Goal: Task Accomplishment & Management: Manage account settings

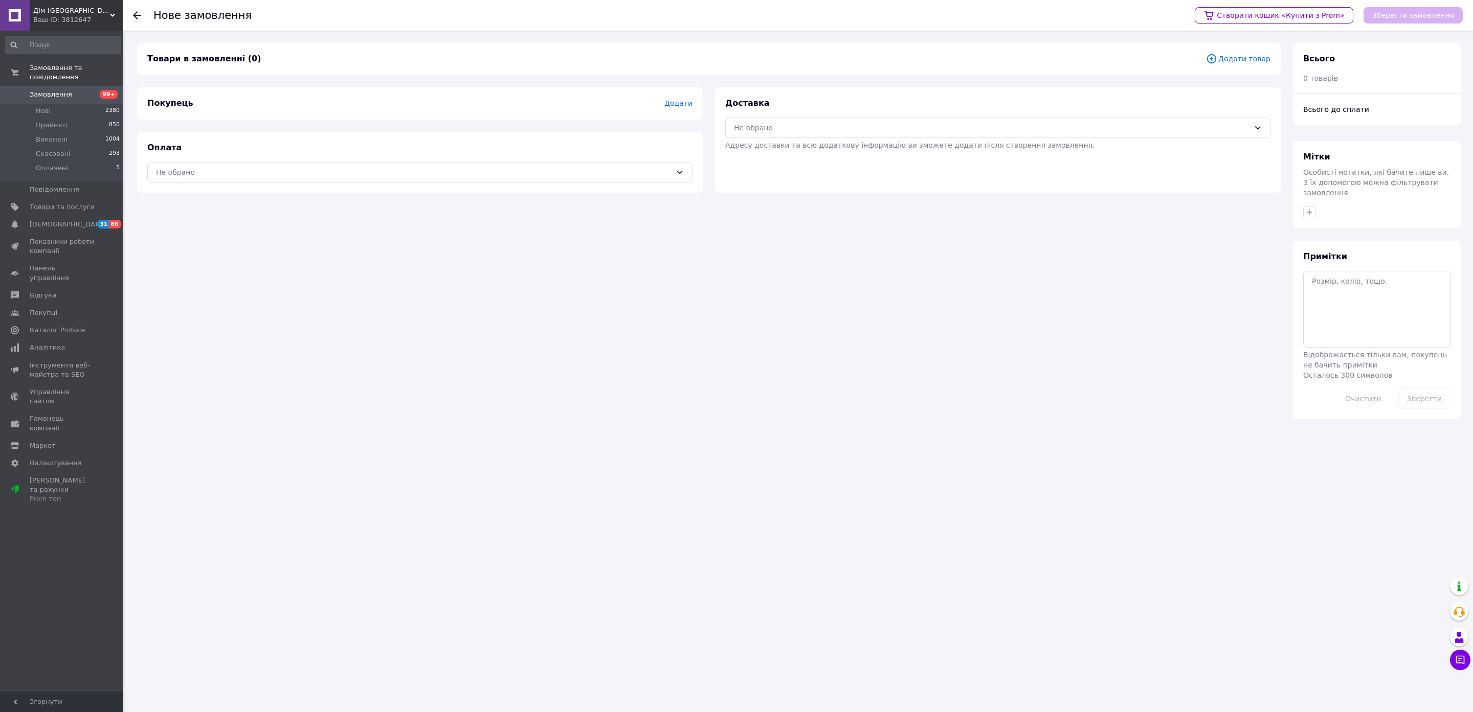
click at [74, 90] on span "Замовлення" at bounding box center [62, 94] width 65 height 9
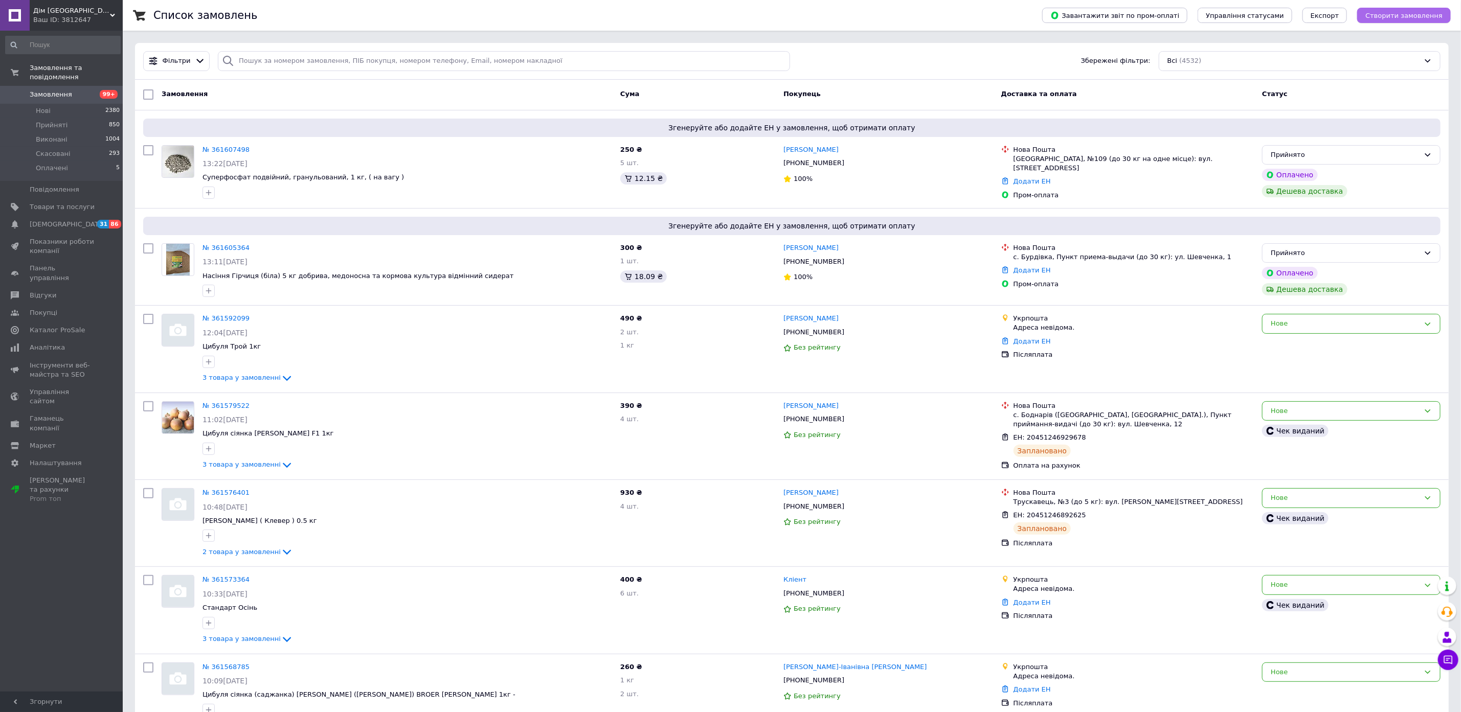
click at [1381, 19] on span "Створити замовлення" at bounding box center [1404, 16] width 77 height 8
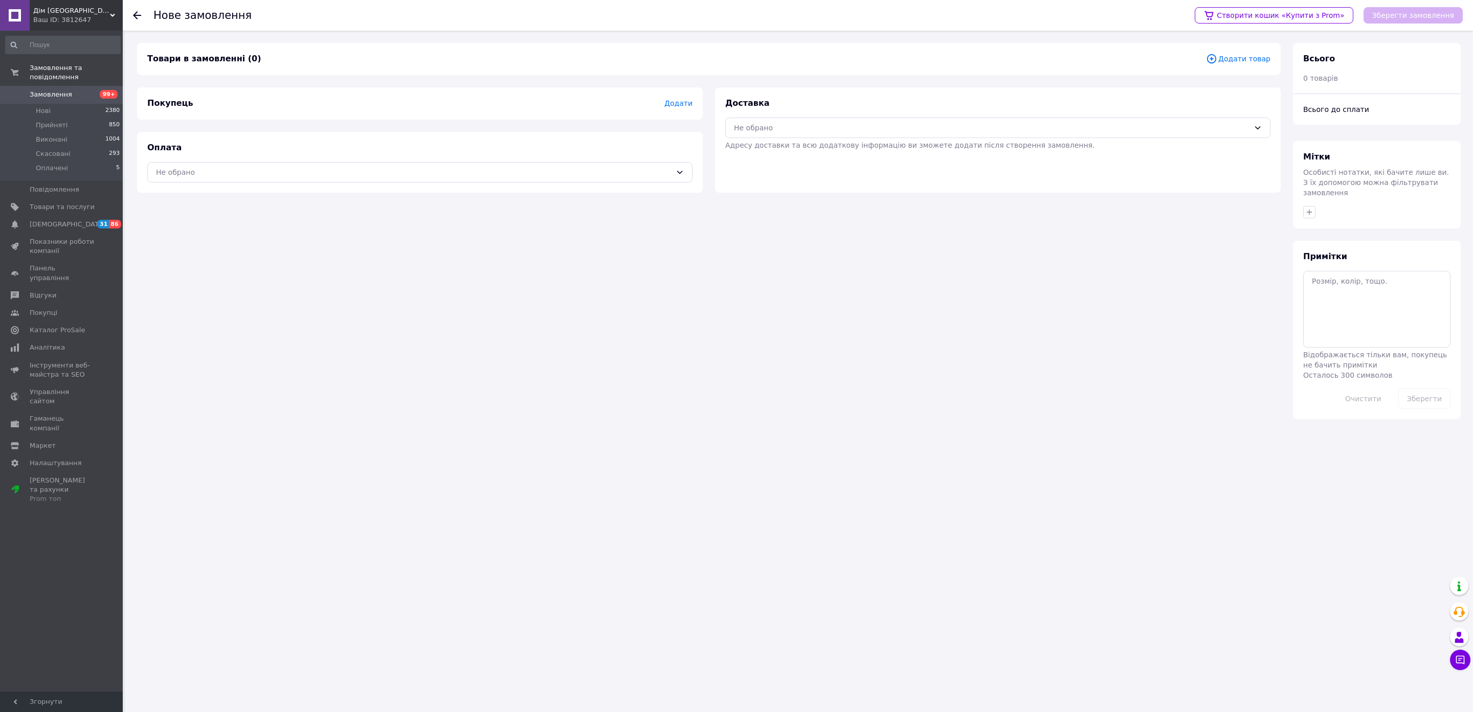
drag, startPoint x: 1243, startPoint y: 68, endPoint x: 1241, endPoint y: 57, distance: 10.4
click at [1243, 68] on div "Товари в замовленні (0) Додати товар" at bounding box center [709, 59] width 1144 height 32
click at [1241, 55] on span "Додати товар" at bounding box center [1238, 58] width 64 height 11
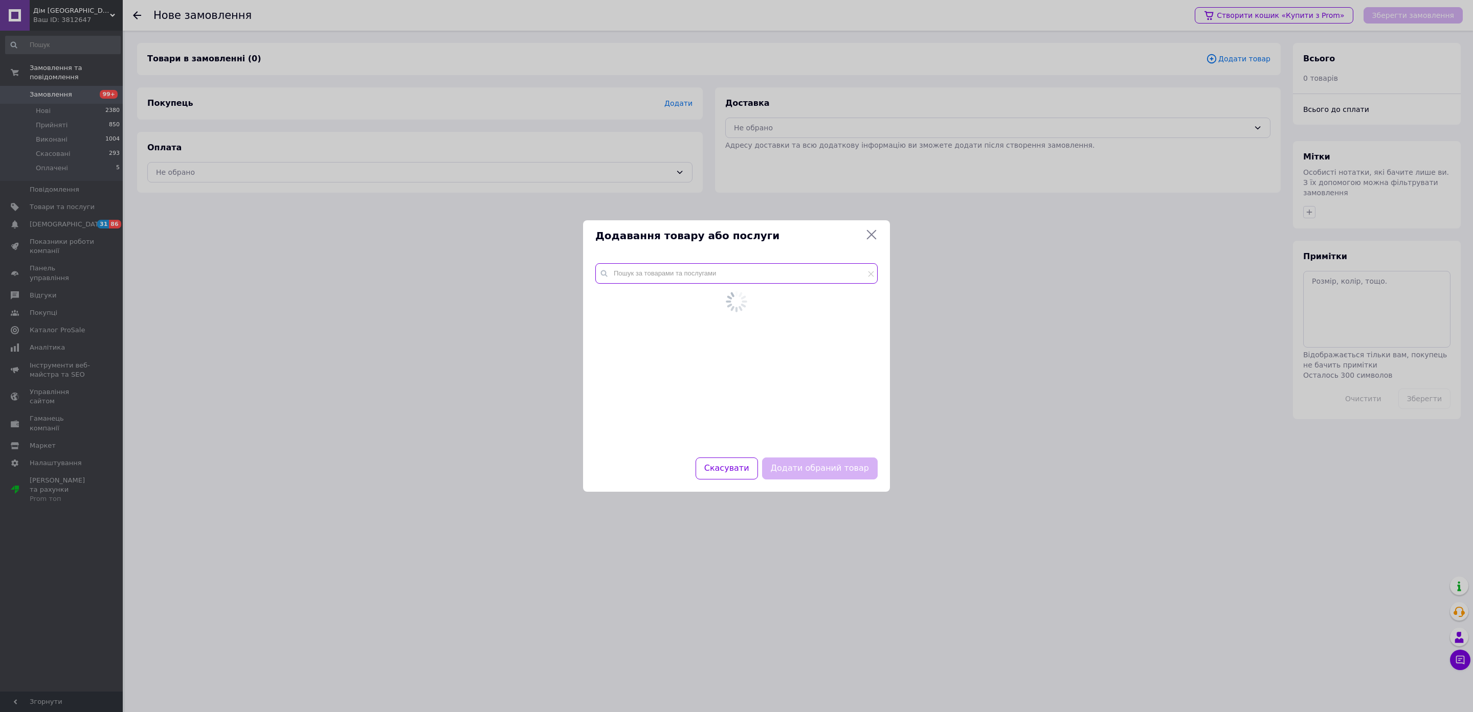
drag, startPoint x: 680, startPoint y: 278, endPoint x: 675, endPoint y: 280, distance: 5.3
click at [675, 278] on input "text" at bounding box center [736, 273] width 282 height 20
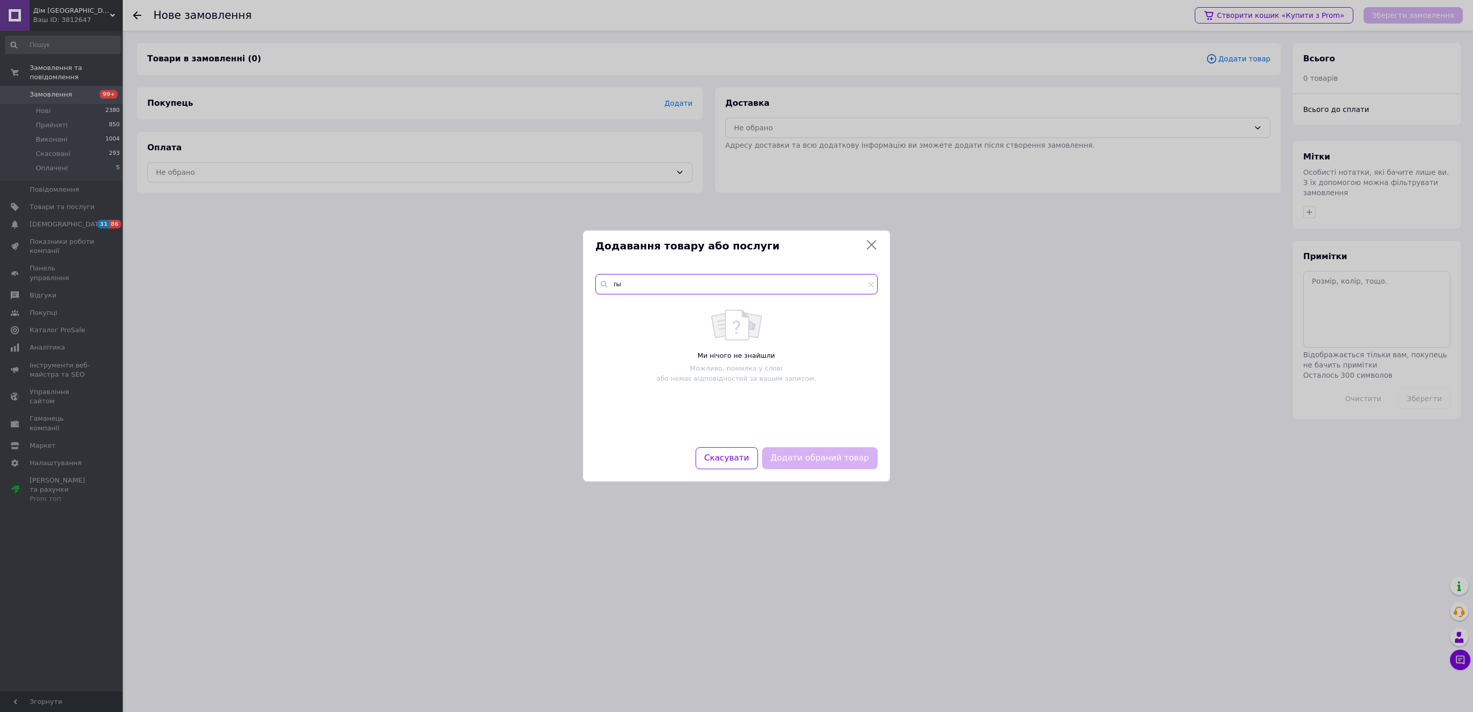
type input "г"
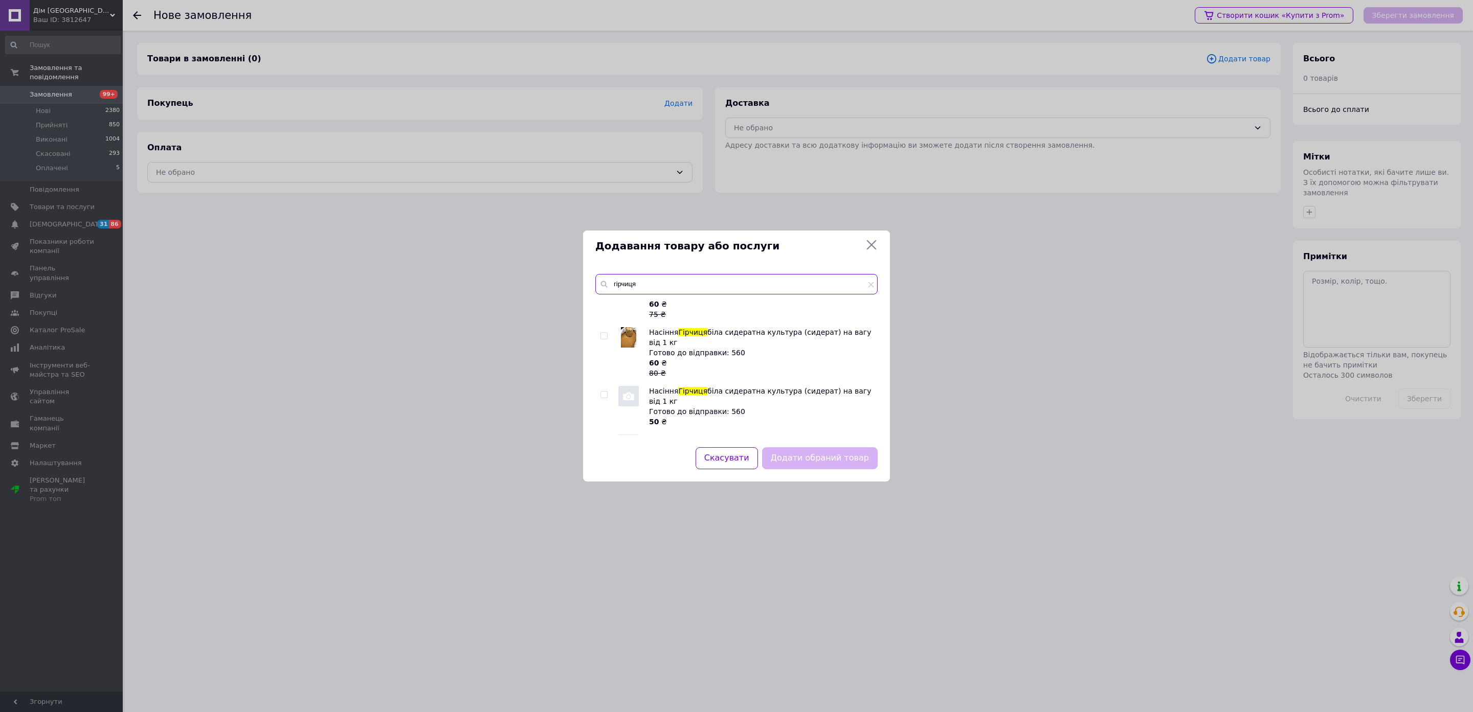
type input "гірчиця"
click at [603, 392] on input "checkbox" at bounding box center [603, 395] width 7 height 7
drag, startPoint x: 605, startPoint y: 362, endPoint x: 593, endPoint y: 392, distance: 31.9
click at [604, 392] on input "checkbox" at bounding box center [603, 395] width 7 height 7
checkbox input "false"
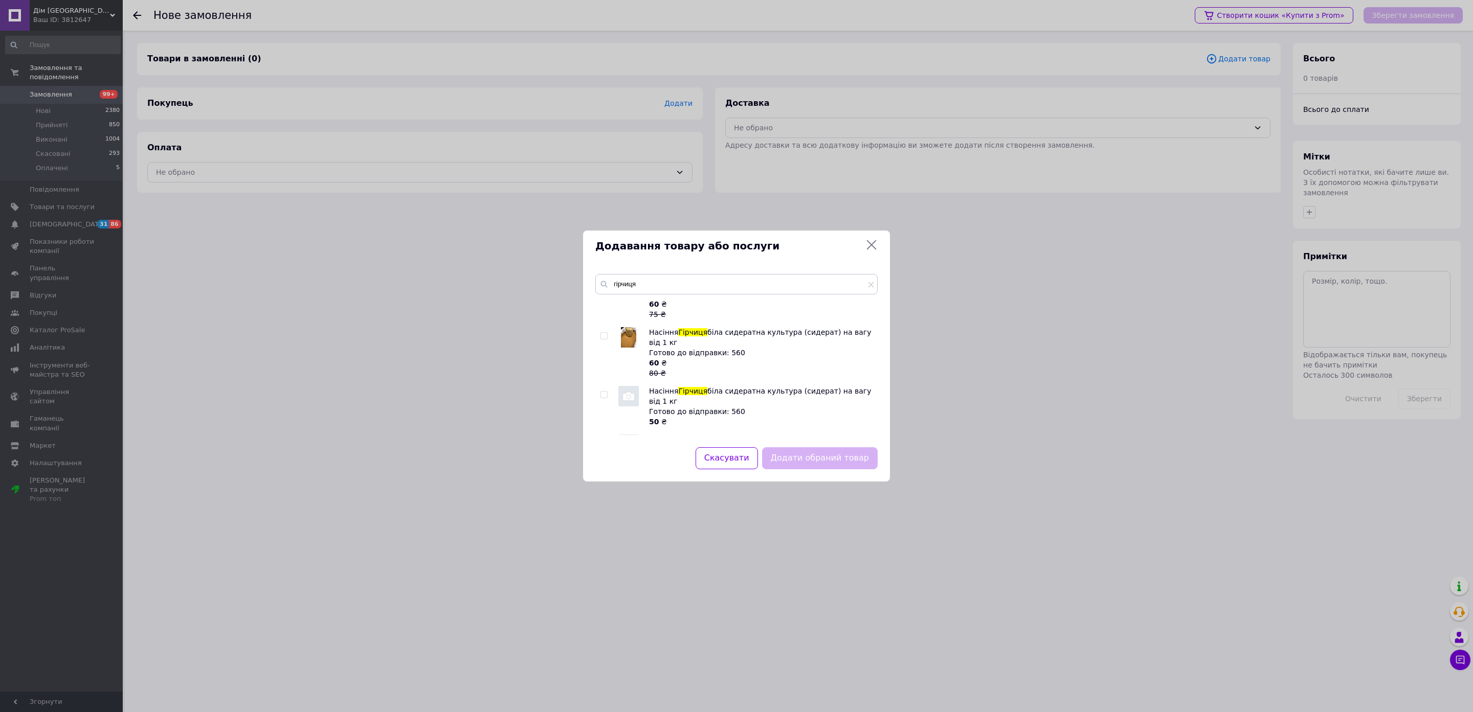
click at [603, 440] on input "checkbox" at bounding box center [603, 443] width 7 height 7
checkbox input "true"
click at [834, 459] on button "Додати обраний товар" at bounding box center [820, 459] width 116 height 22
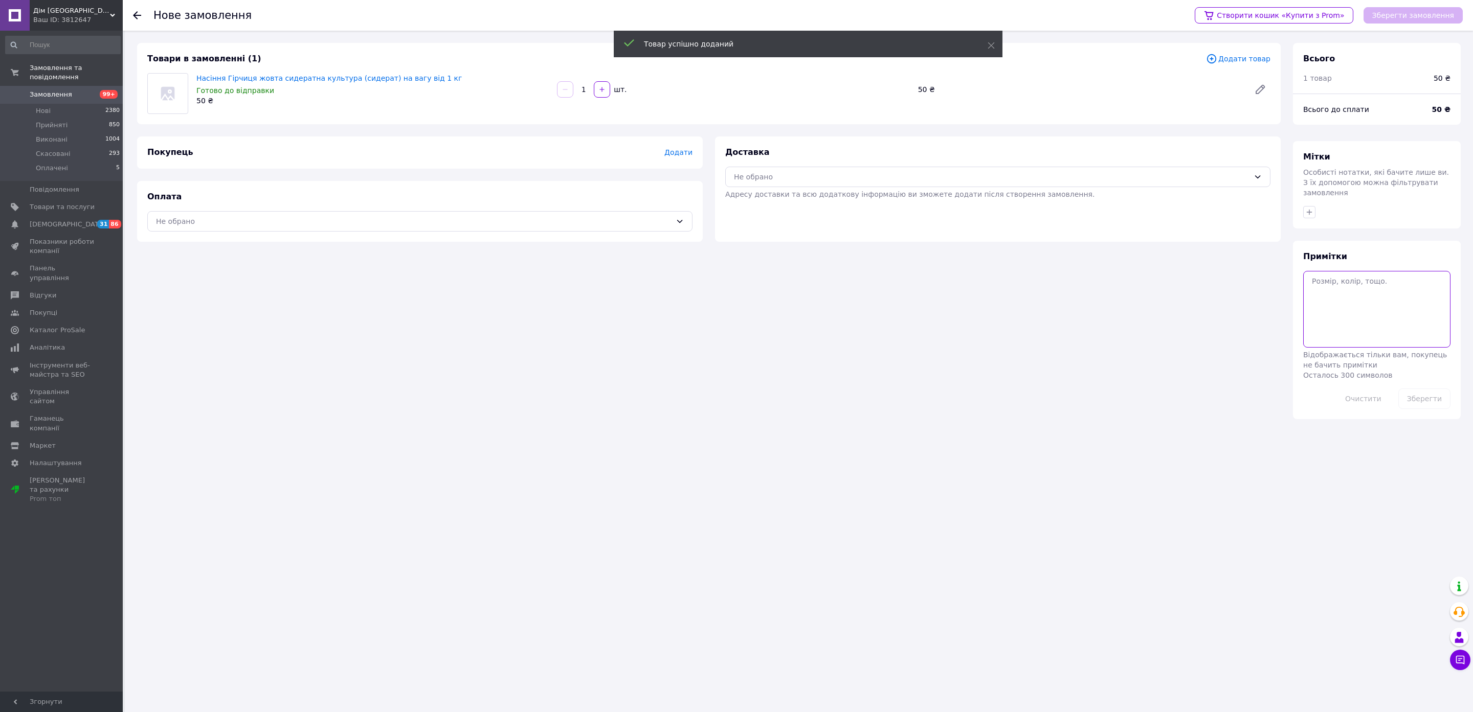
click at [1339, 295] on textarea at bounding box center [1376, 309] width 147 height 77
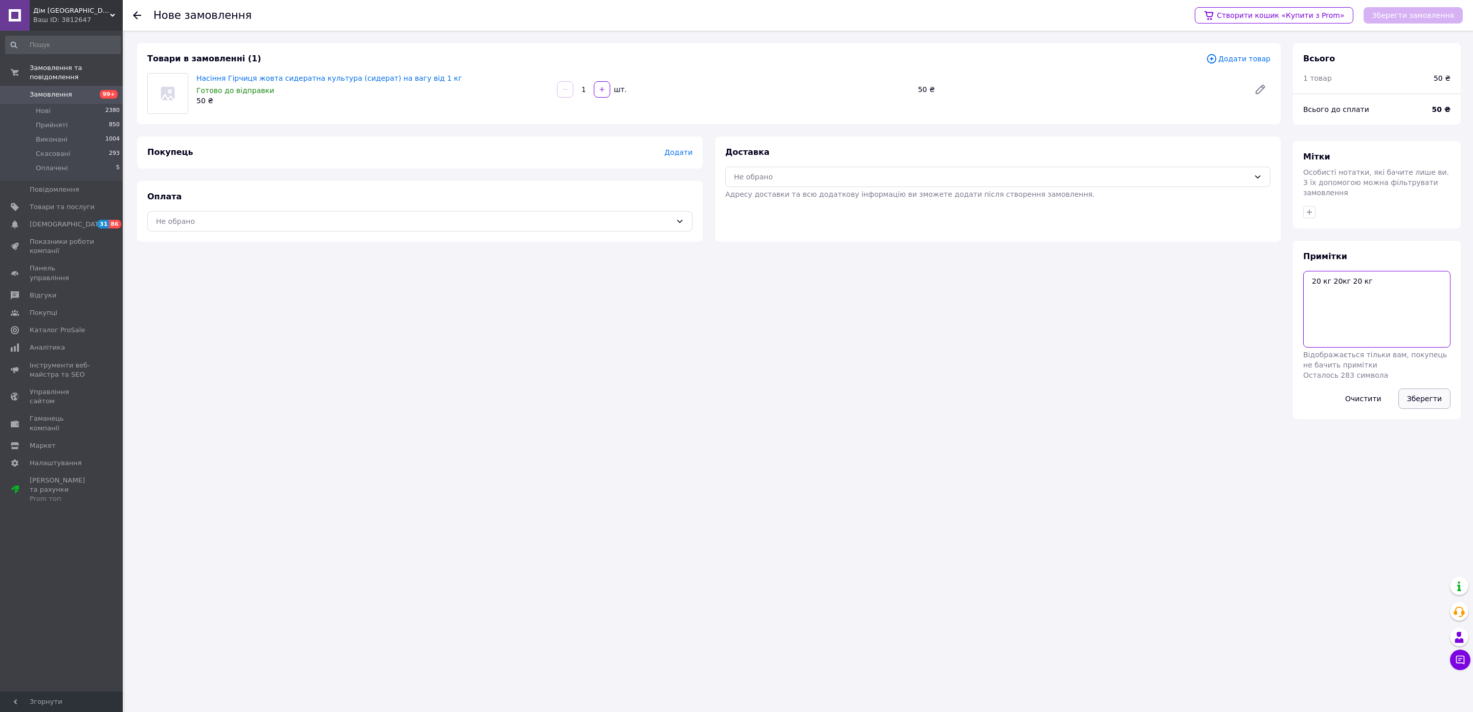
type textarea "20 кг 20кг 20 кг"
click at [1415, 389] on button "Зберегти" at bounding box center [1424, 399] width 52 height 20
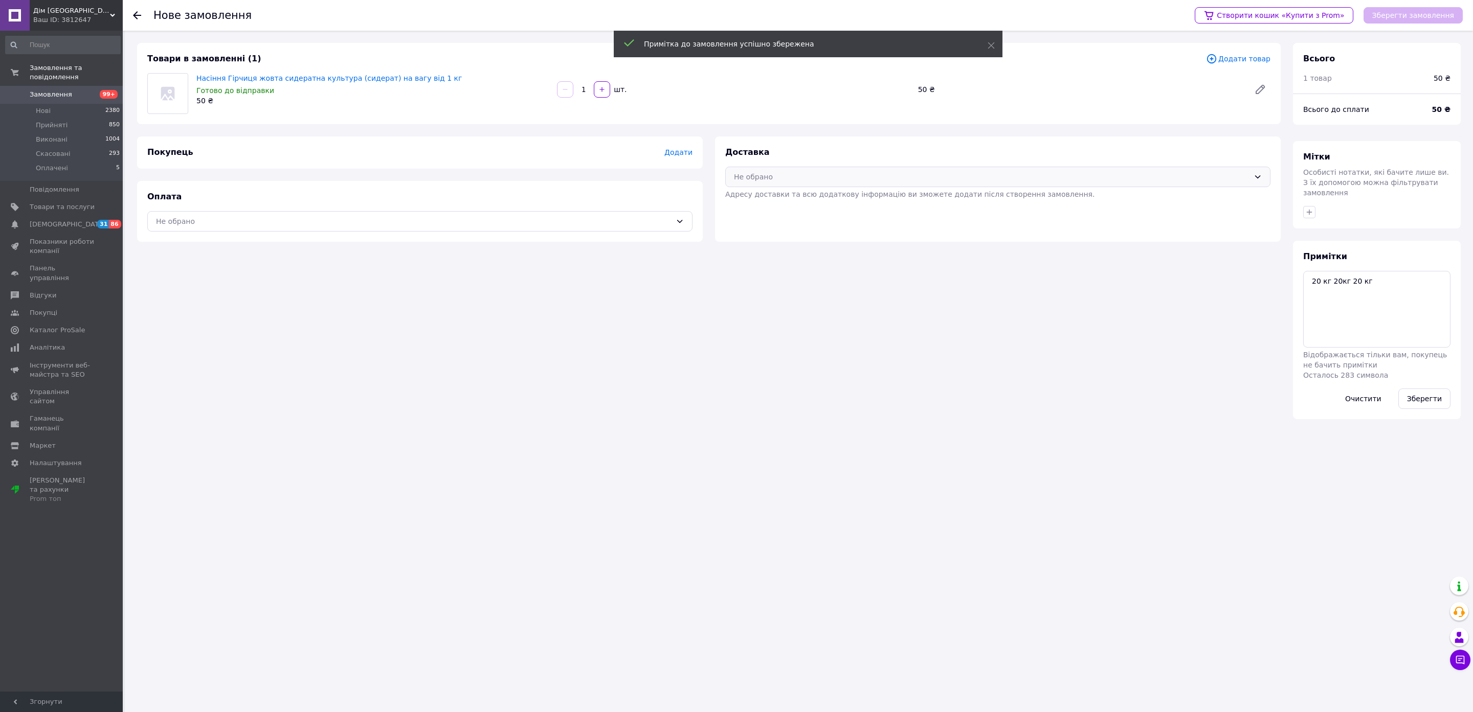
click at [783, 172] on div "Не обрано" at bounding box center [992, 176] width 516 height 11
click at [760, 225] on div "Нова Пошта (платна)" at bounding box center [998, 218] width 544 height 19
drag, startPoint x: 562, startPoint y: 227, endPoint x: 554, endPoint y: 228, distance: 7.7
click at [559, 227] on div "Не обрано" at bounding box center [414, 221] width 516 height 11
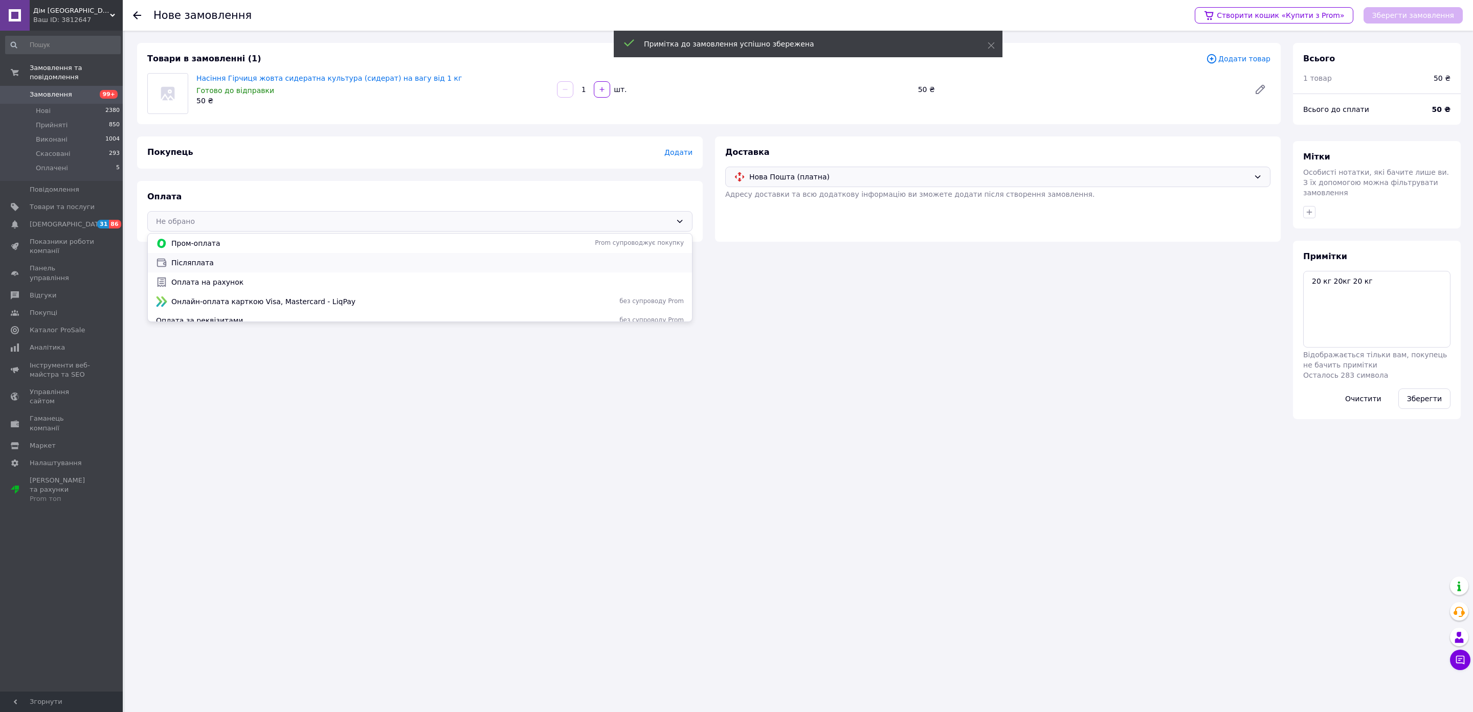
click at [166, 260] on icon at bounding box center [161, 262] width 9 height 9
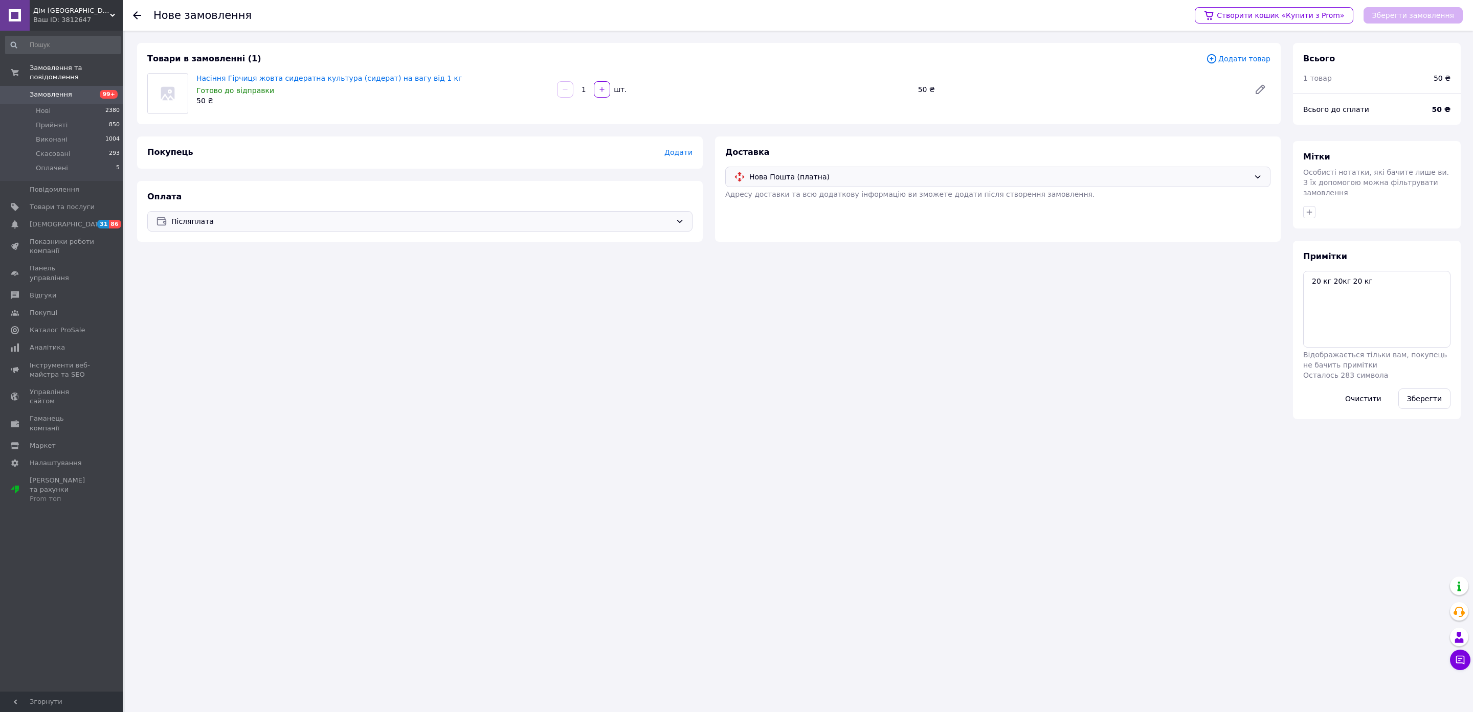
click at [579, 91] on input "1" at bounding box center [583, 90] width 16 height 8
type input "20"
click at [680, 150] on span "Додати" at bounding box center [678, 152] width 28 height 8
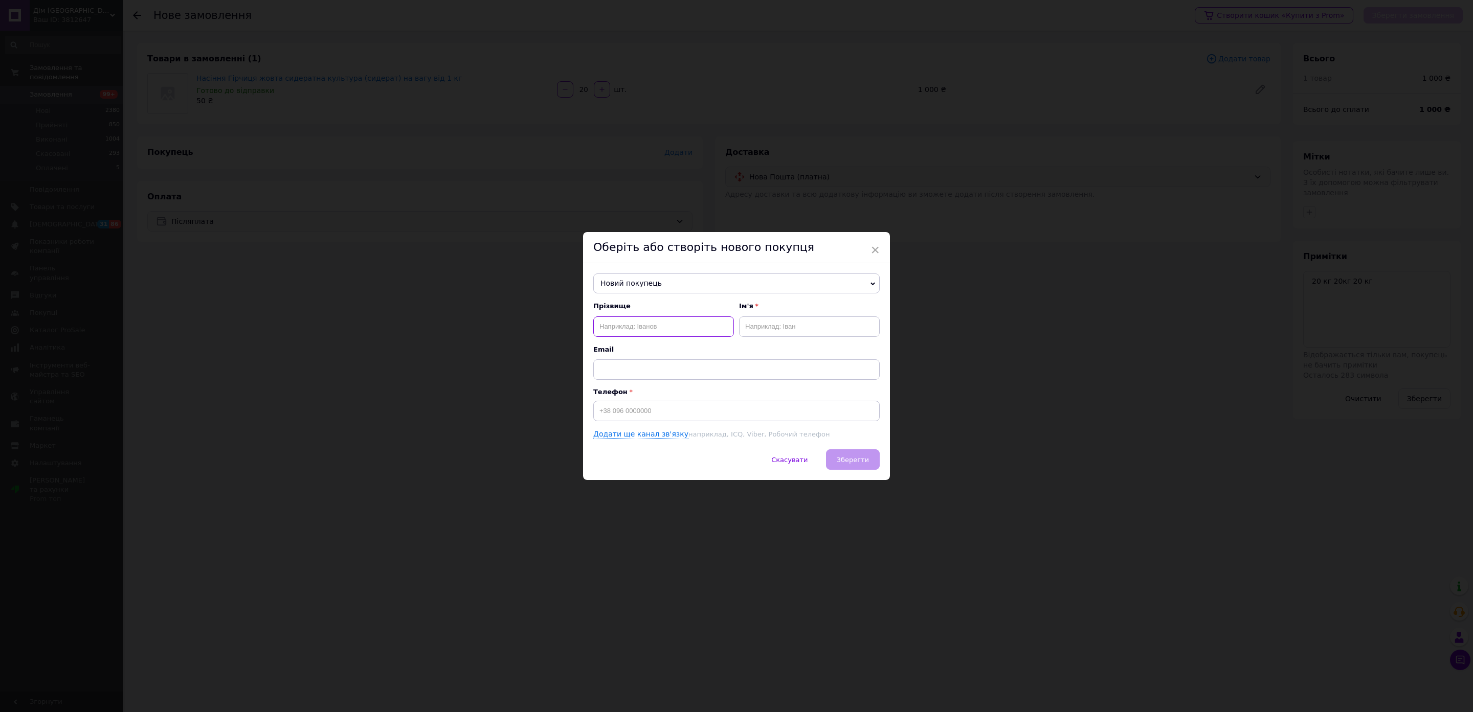
click at [686, 328] on input "text" at bounding box center [663, 327] width 141 height 20
type input "[PERSON_NAME]"
type input "[PHONE_NUMBER]"
click at [855, 461] on span "Зберегти" at bounding box center [853, 460] width 32 height 8
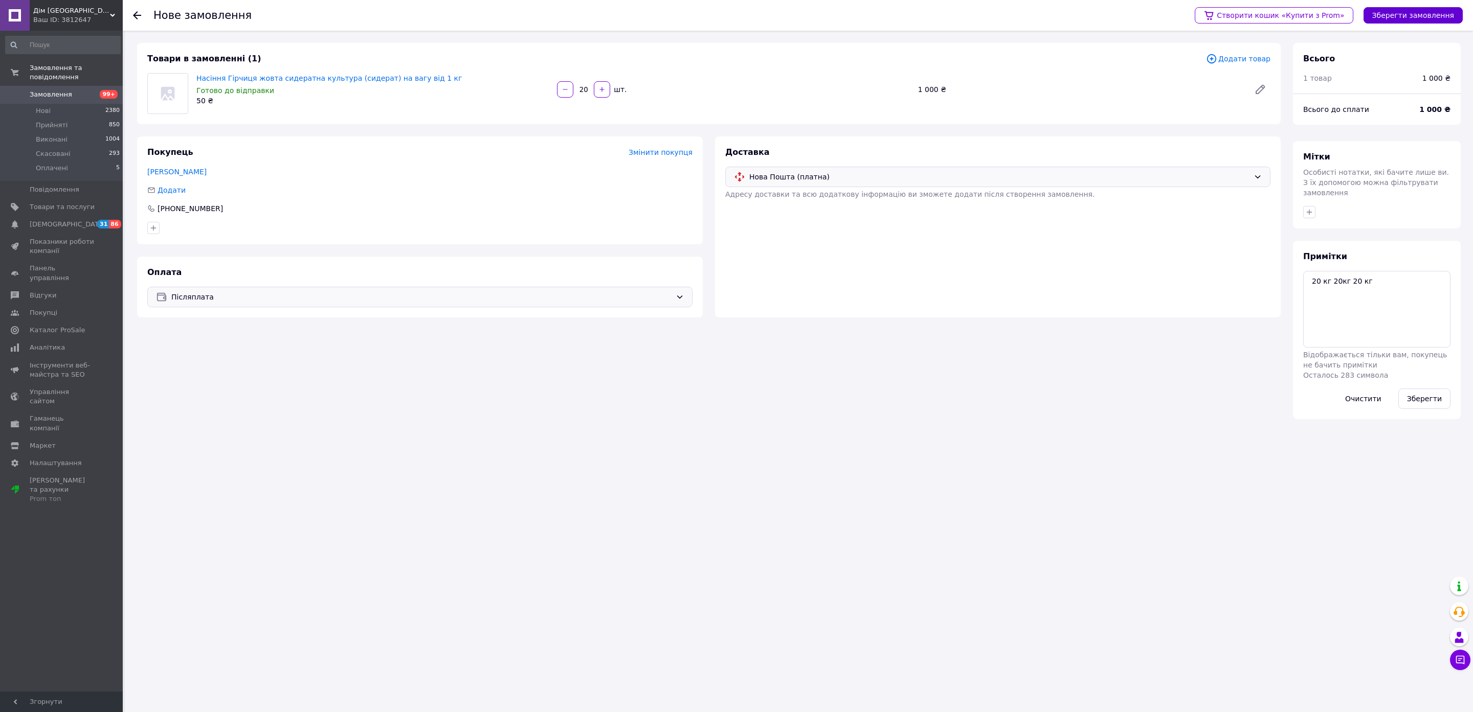
click at [1419, 23] on button "Зберегти замовлення" at bounding box center [1413, 15] width 99 height 16
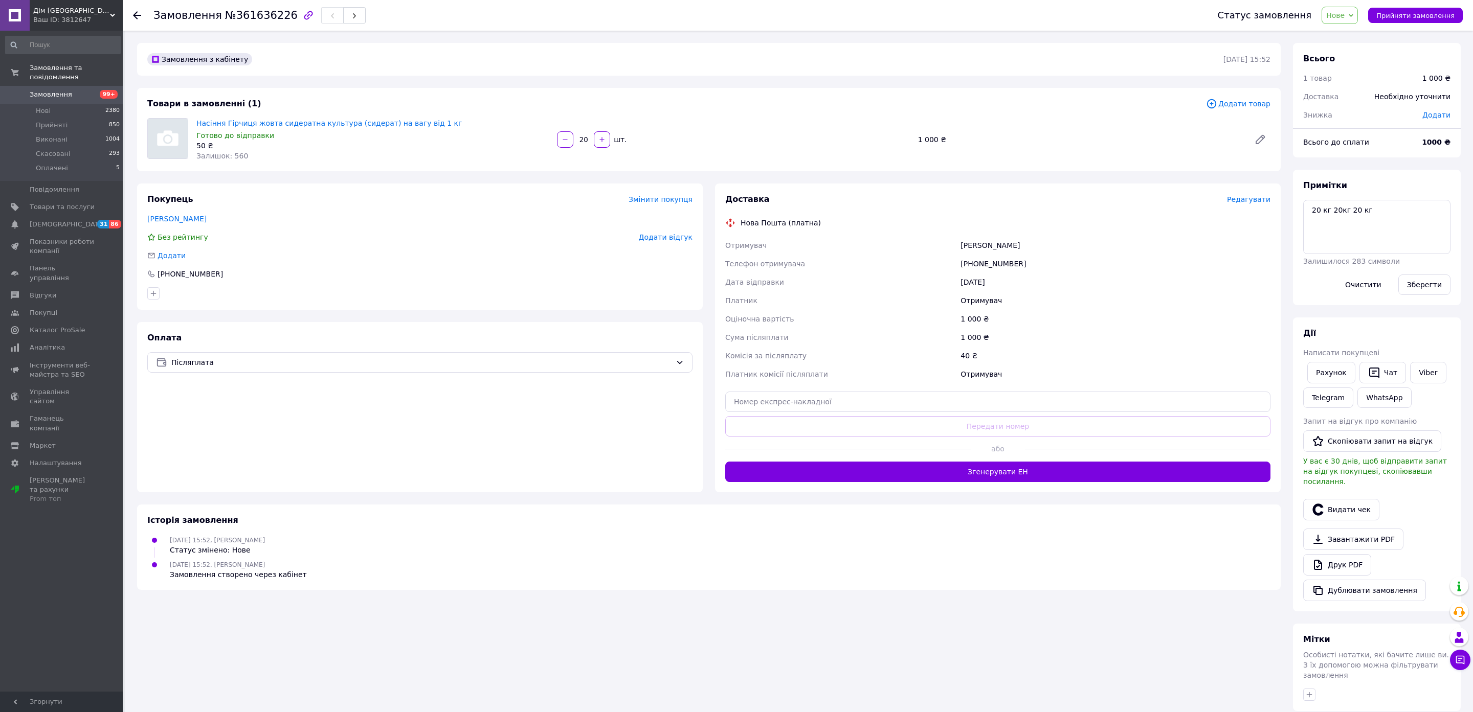
click at [1237, 201] on span "Редагувати" at bounding box center [1248, 199] width 43 height 8
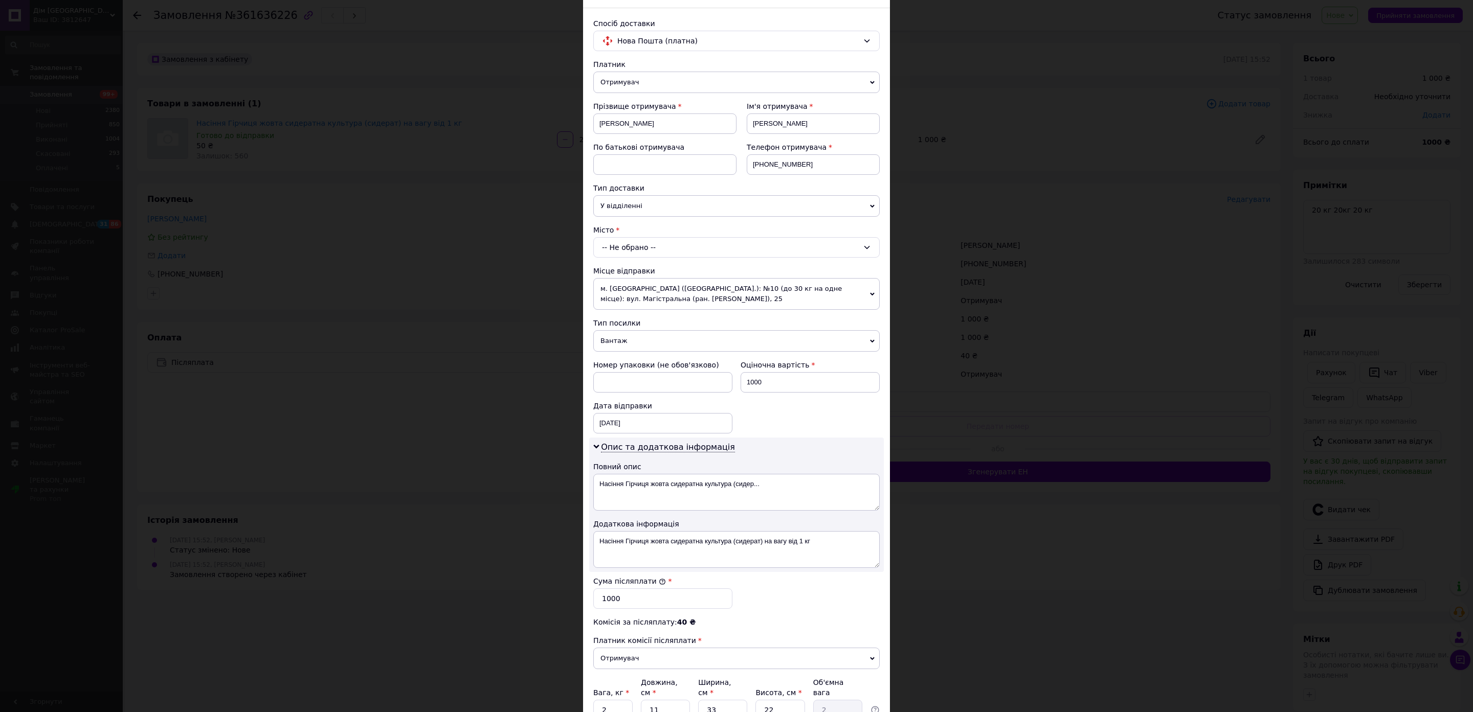
scroll to position [153, 0]
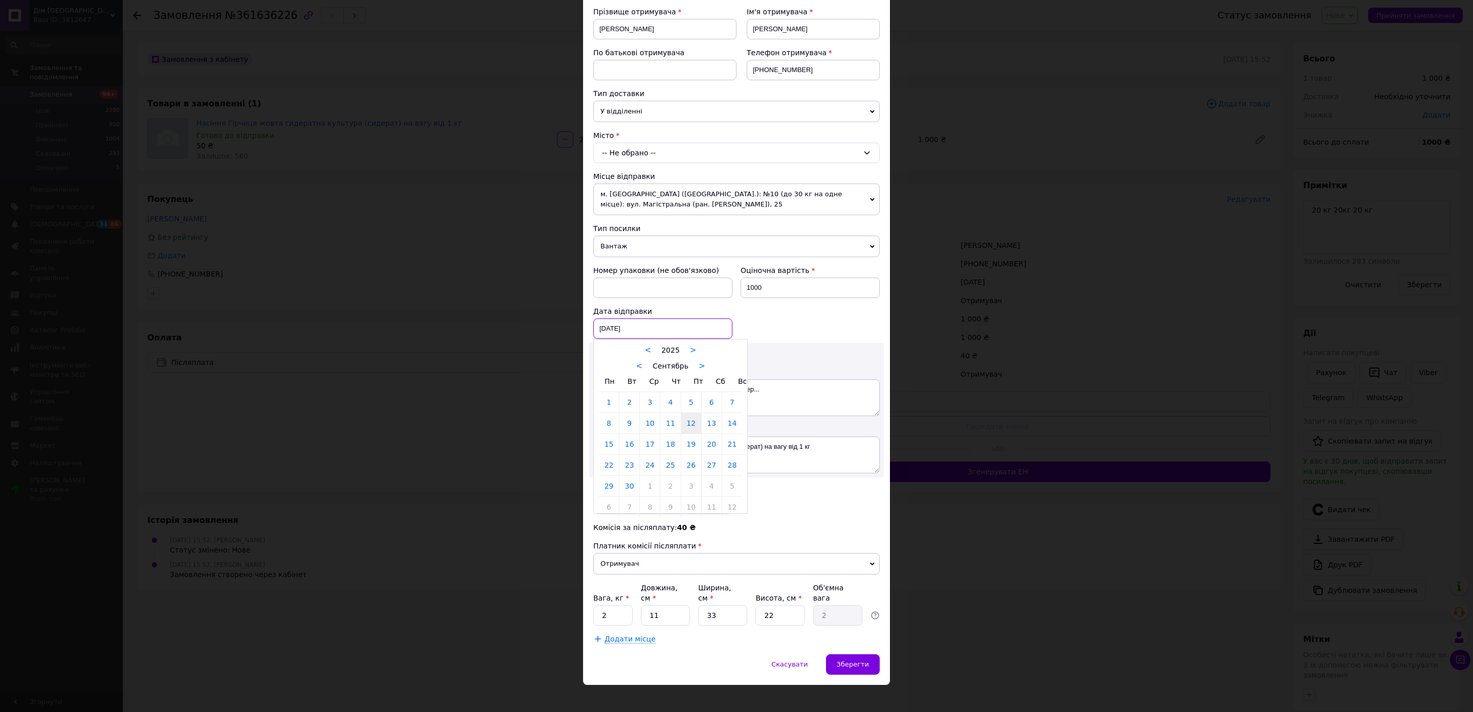
drag, startPoint x: 605, startPoint y: 333, endPoint x: 647, endPoint y: 376, distance: 60.4
click at [606, 334] on div "[DATE] < 2025 > < Сентябрь > Пн Вт Ср Чт Пт Сб Вс 1 2 3 4 5 6 7 8 9 10 11 12 13…" at bounding box center [662, 329] width 139 height 20
click at [717, 434] on link "13" at bounding box center [712, 423] width 20 height 20
type input "[DATE]"
click at [617, 617] on input "2" at bounding box center [612, 616] width 39 height 20
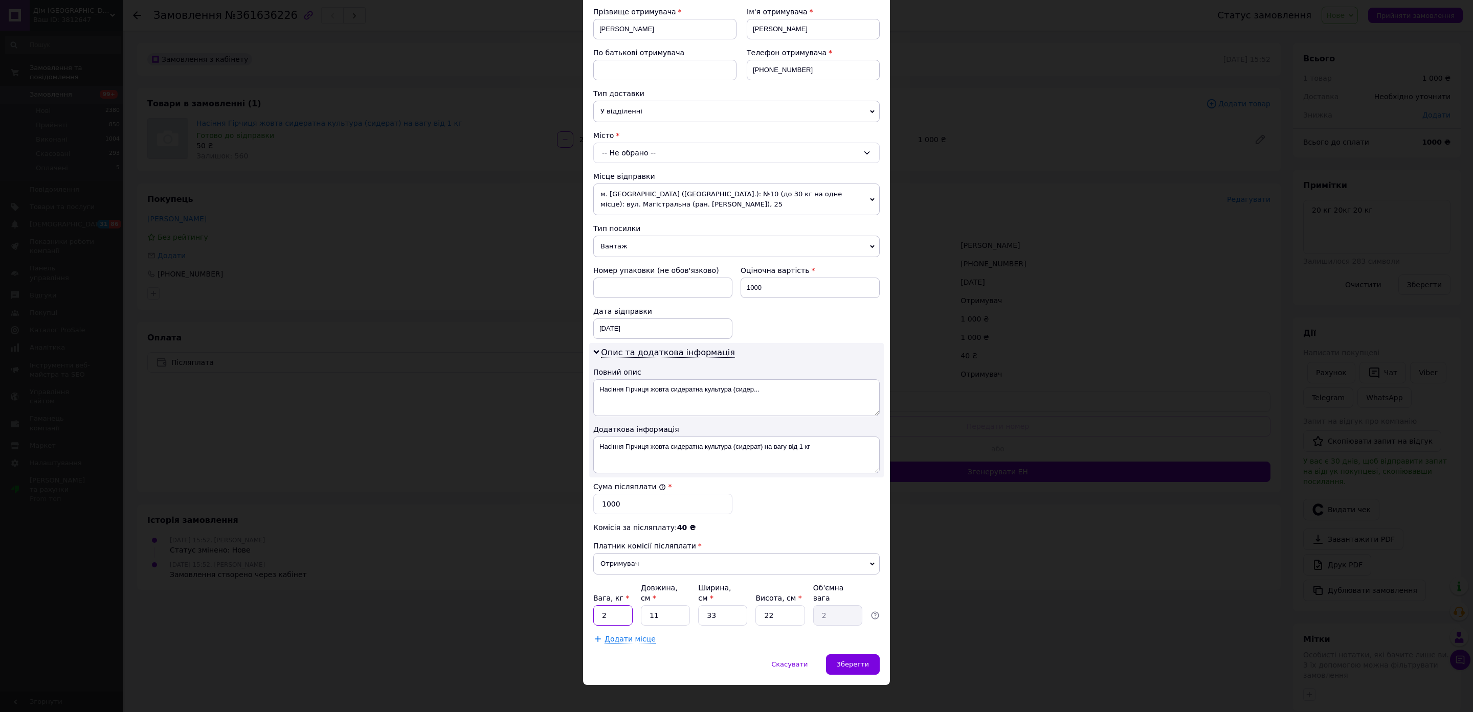
drag, startPoint x: 617, startPoint y: 617, endPoint x: 649, endPoint y: 605, distance: 34.7
click at [617, 617] on input "2" at bounding box center [612, 616] width 39 height 20
type input "20"
type input "4"
type input "0.73"
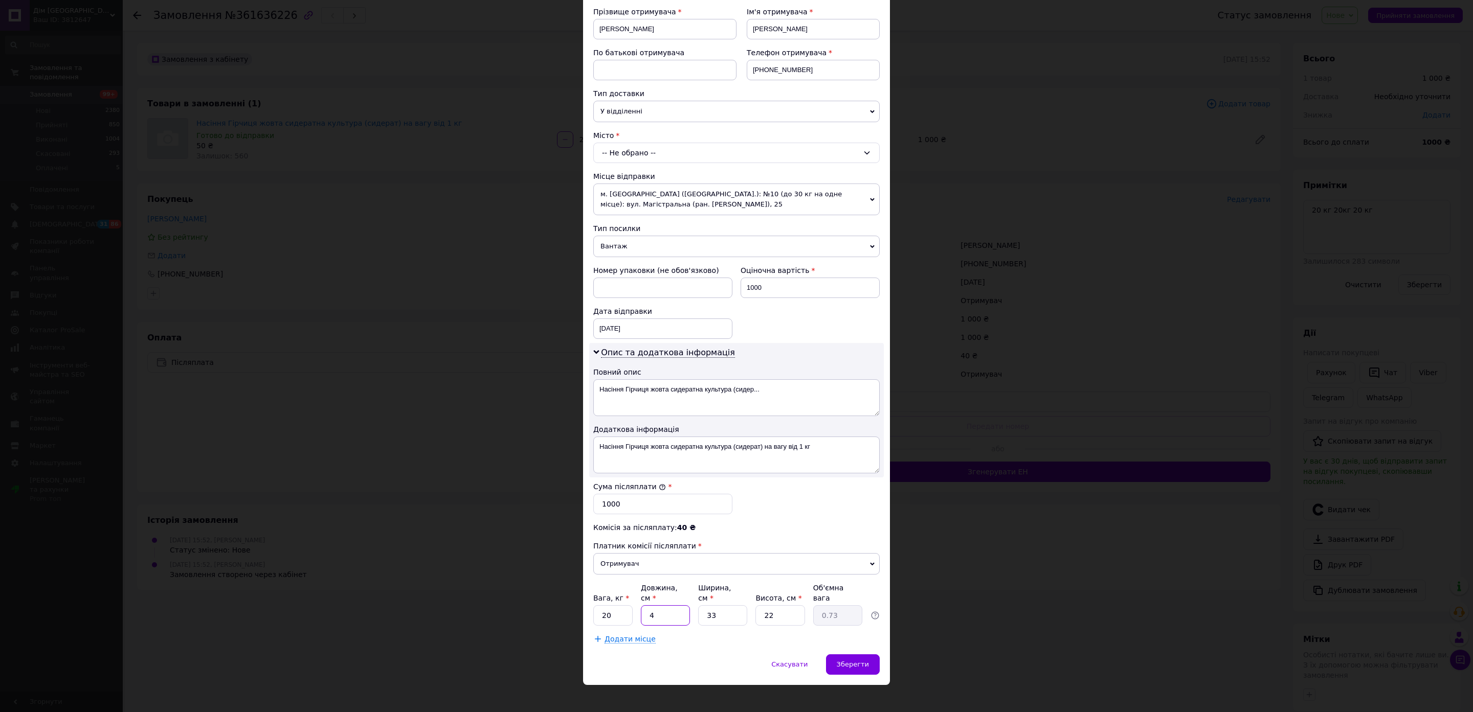
type input "40"
type input "7.26"
type input "40"
type input "4"
type input "0.88"
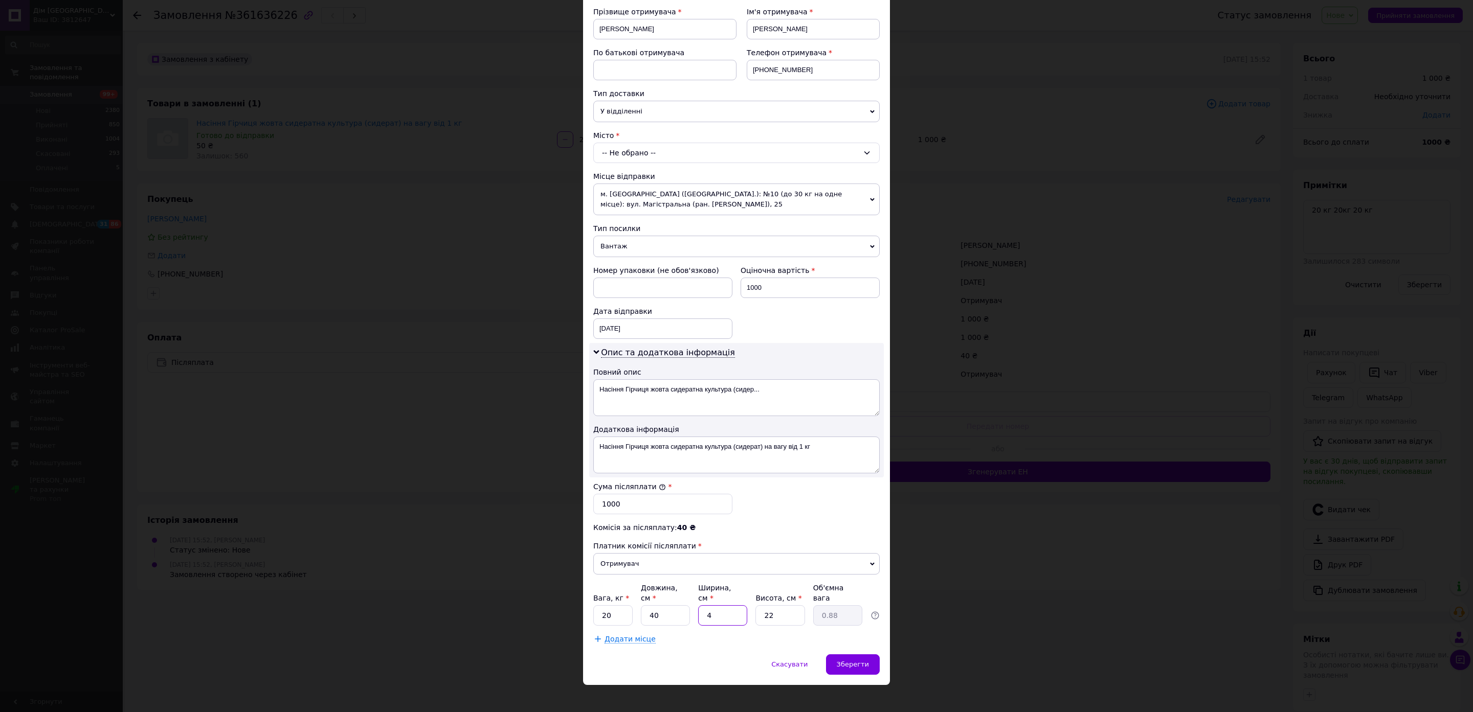
type input "40"
type input "8.8"
type input "40"
type input "4"
type input "1.6"
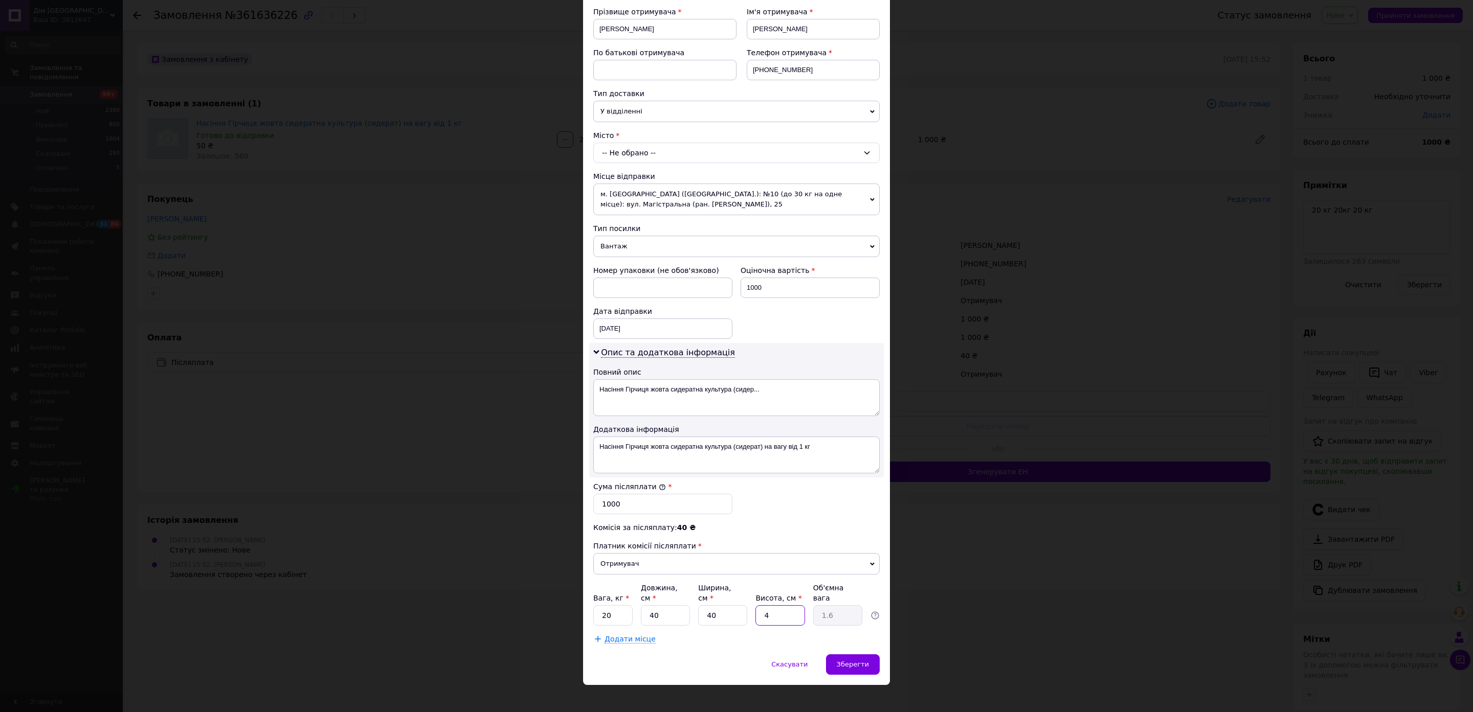
type input "40"
type input "16"
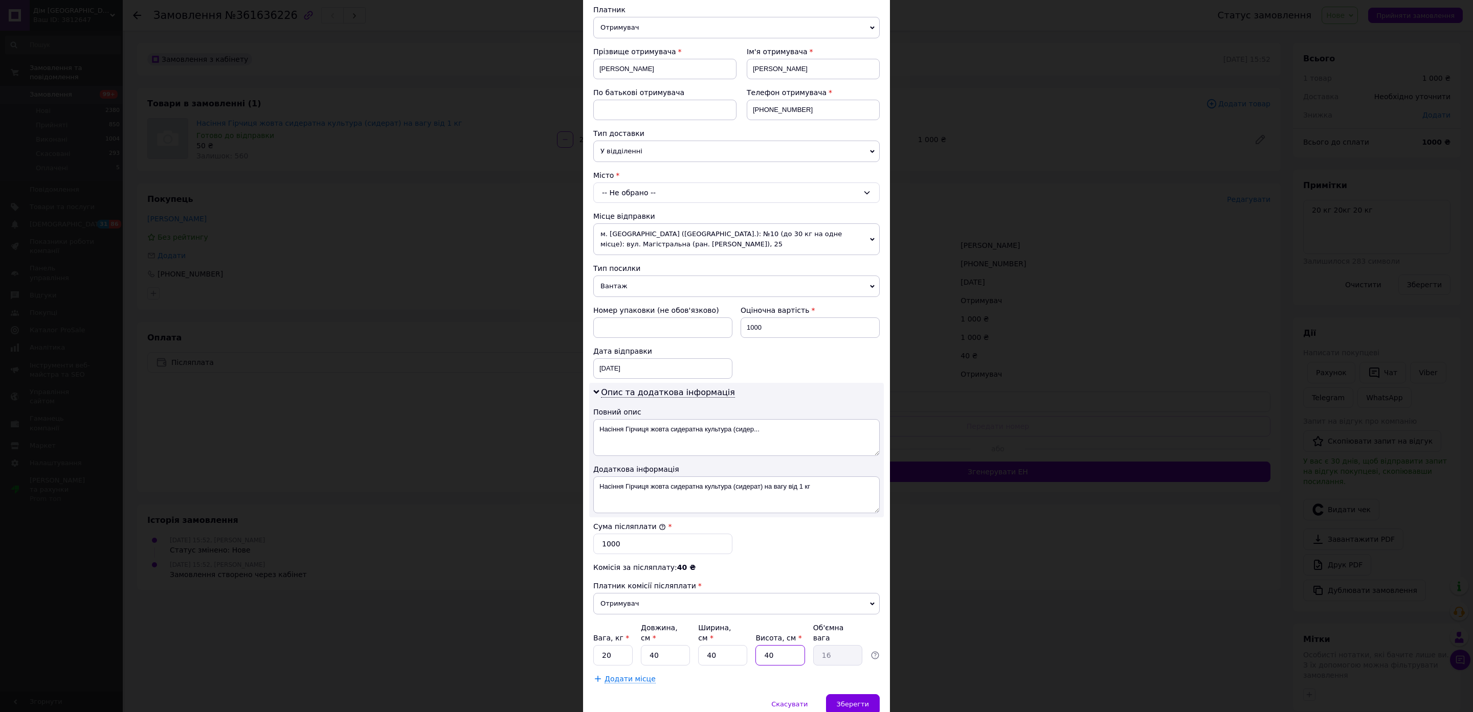
scroll to position [77, 0]
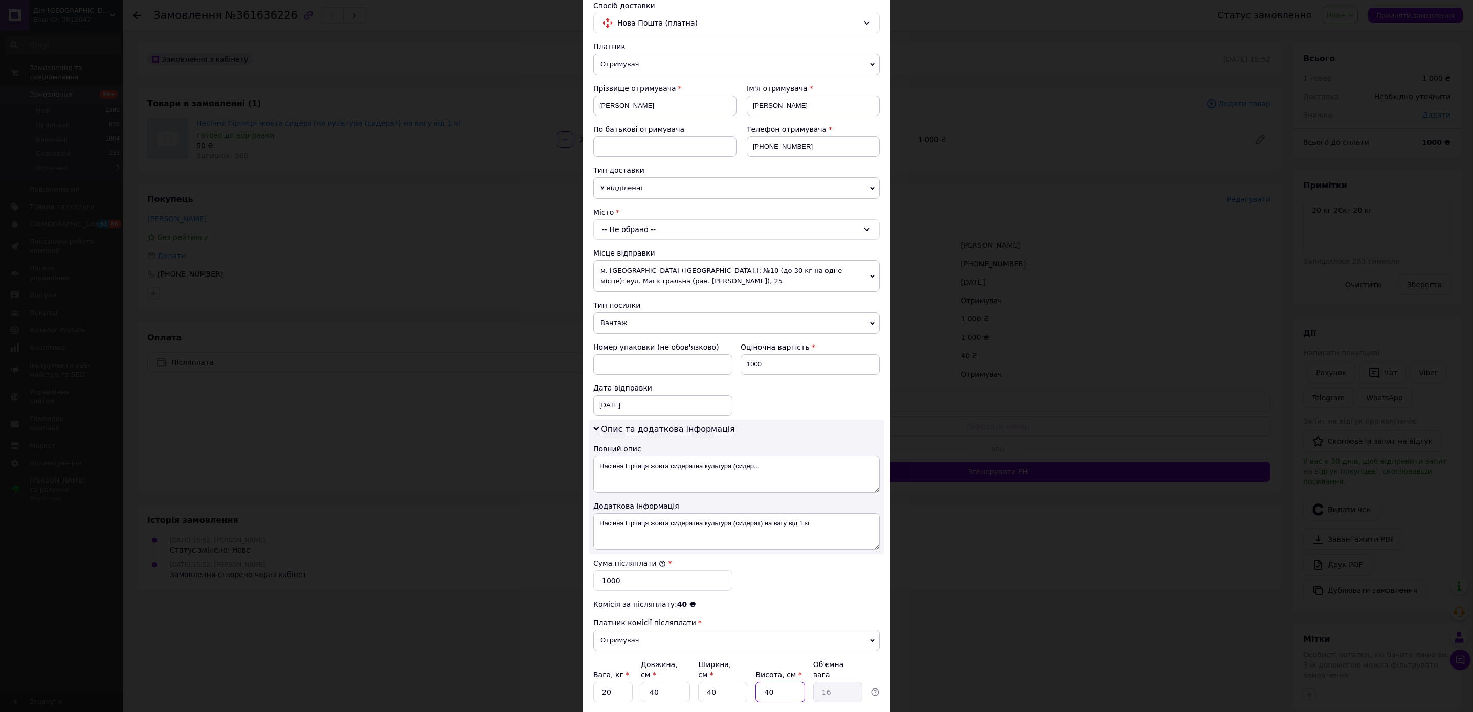
type input "40"
click at [668, 233] on div "-- Не обрано --" at bounding box center [736, 229] width 286 height 20
type input "Золоте"
click at [656, 276] on li "с. [GEOGRAPHIC_DATA] ([GEOGRAPHIC_DATA].)" at bounding box center [736, 273] width 285 height 16
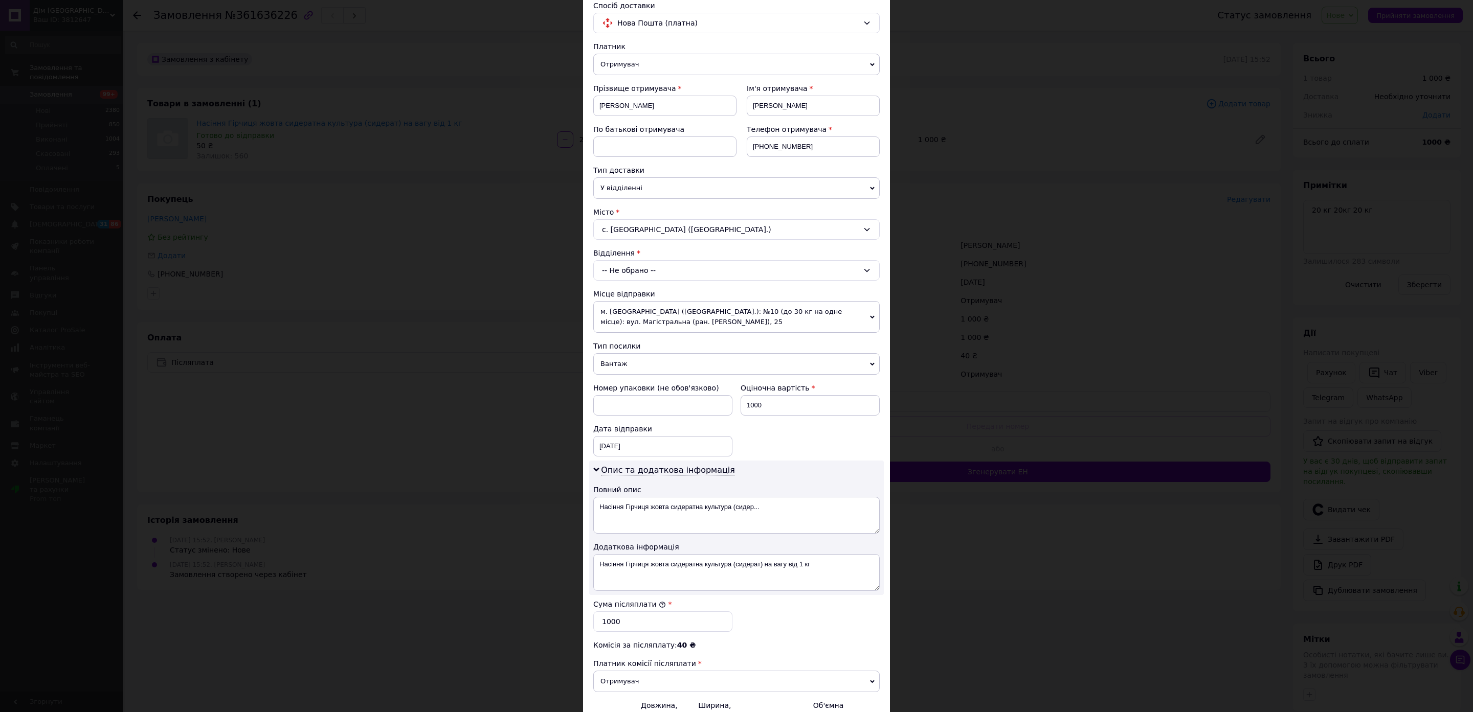
click at [609, 267] on div "-- Не обрано --" at bounding box center [736, 270] width 286 height 20
click at [694, 313] on li "Пункт приймання-видачі (до 30 кг): вул. [PERSON_NAME][STREET_ADDRESS]" at bounding box center [736, 320] width 285 height 28
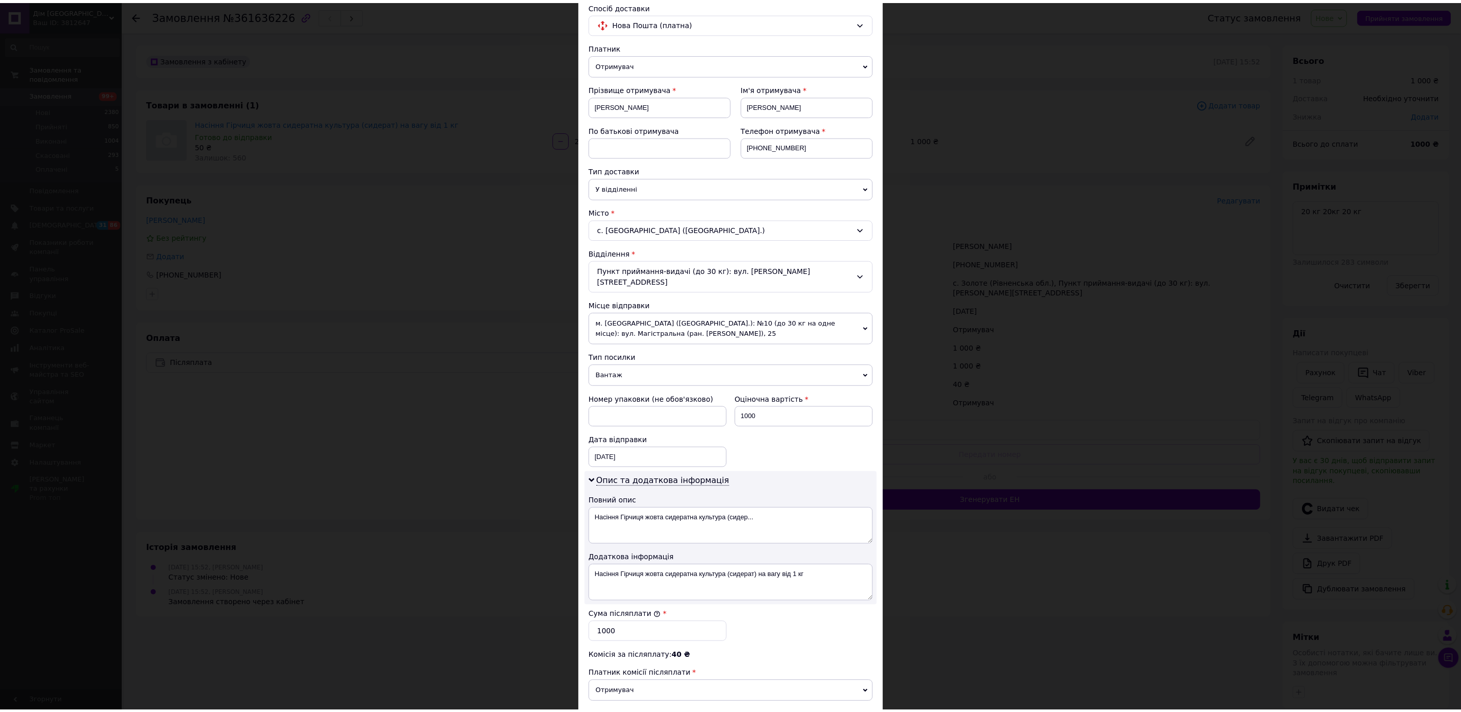
scroll to position [201, 0]
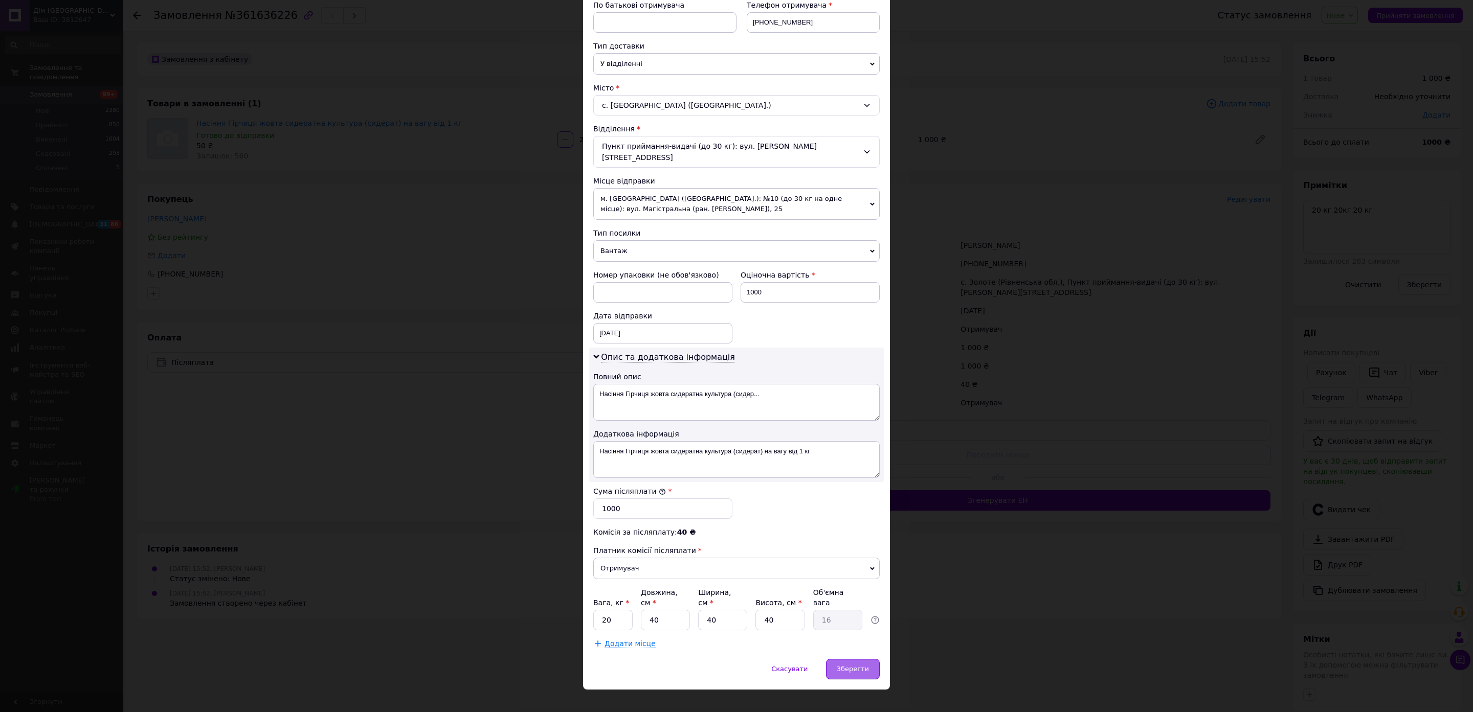
click at [850, 665] on span "Зберегти" at bounding box center [853, 669] width 32 height 8
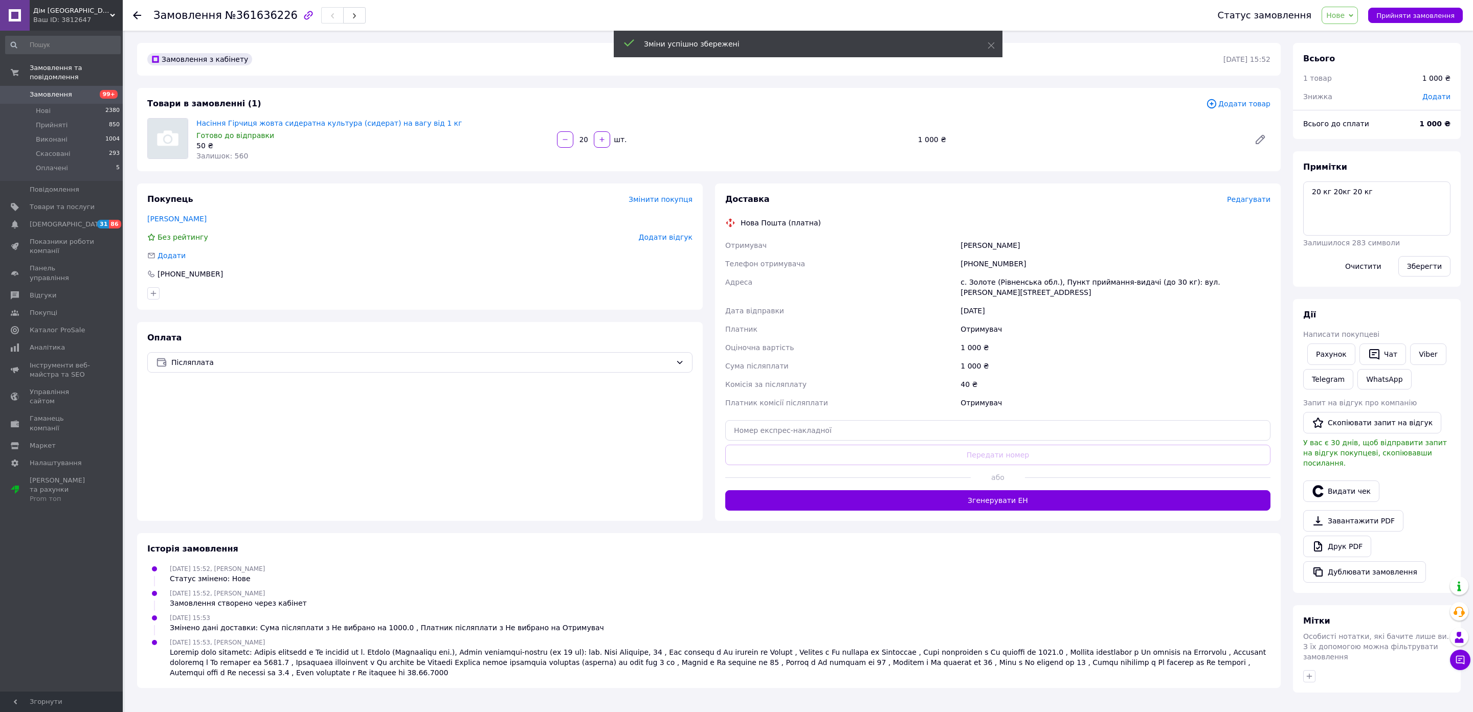
click at [1002, 494] on button "Згенерувати ЕН" at bounding box center [997, 500] width 545 height 20
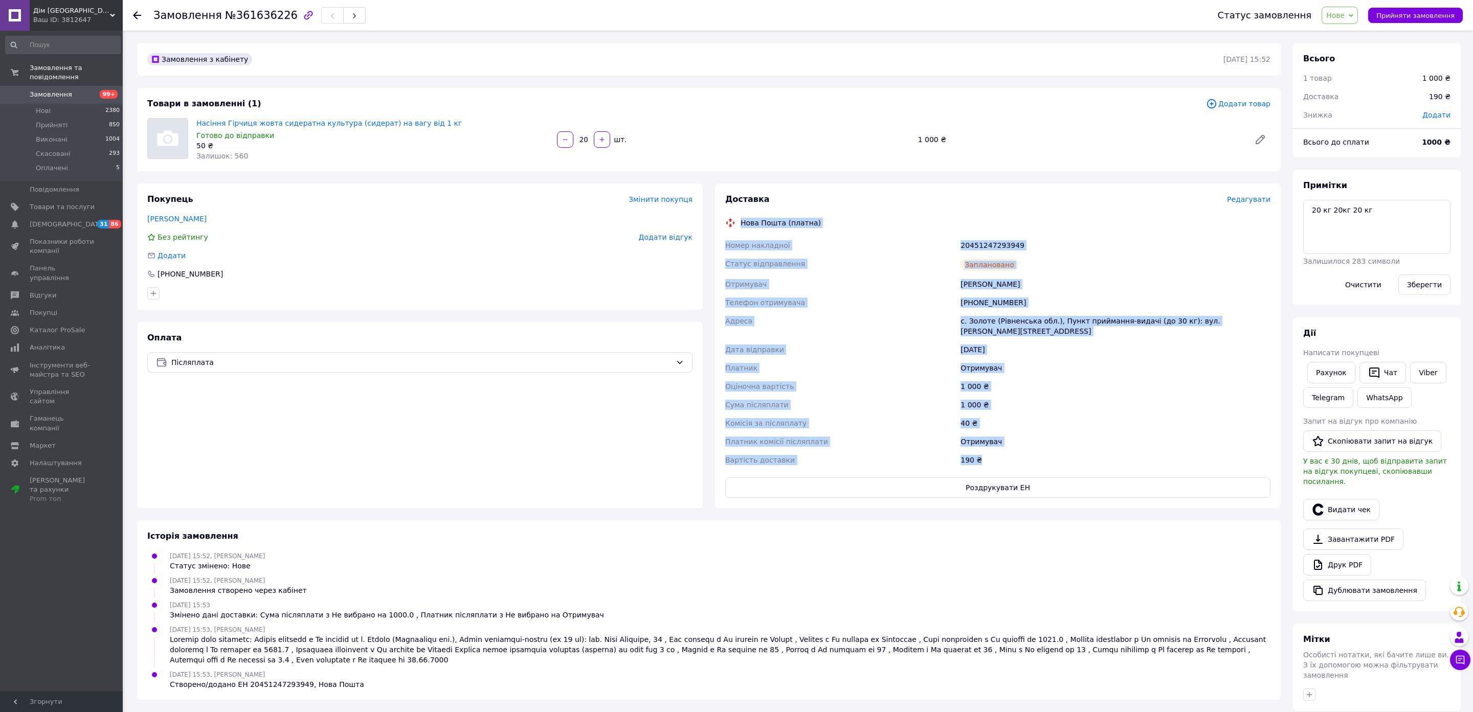
drag, startPoint x: 735, startPoint y: 215, endPoint x: 1034, endPoint y: 446, distance: 378.4
click at [1034, 446] on div "Доставка Редагувати Нова Пошта (платна) Номер накладної 20451247293949 Статус в…" at bounding box center [997, 346] width 545 height 304
copy div "Нова Пошта (платна) Номер накладної 20451247293949 Статус відправлення Запланов…"
click at [1425, 372] on link "Viber" at bounding box center [1428, 372] width 36 height 21
click at [51, 90] on span "Замовлення" at bounding box center [51, 94] width 42 height 9
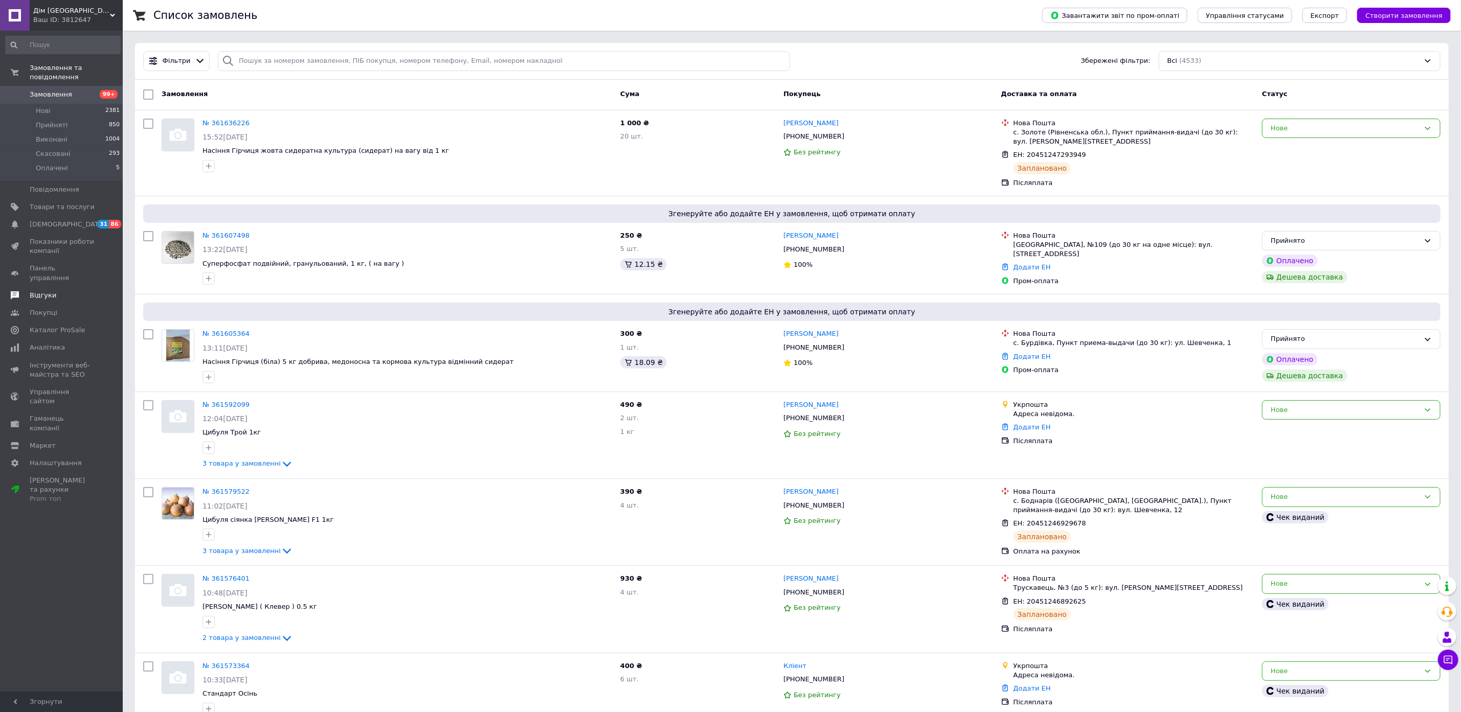
click at [49, 291] on span "Відгуки" at bounding box center [43, 295] width 27 height 9
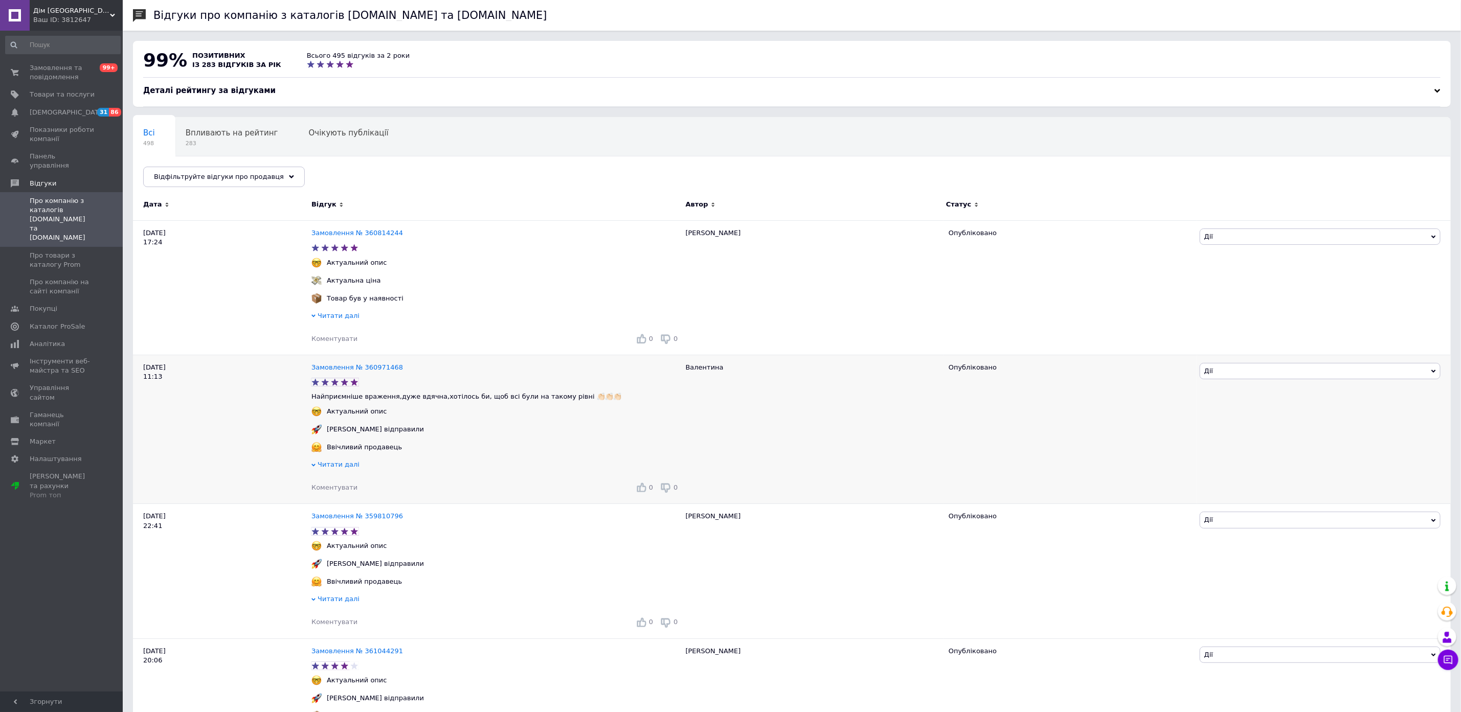
click at [336, 492] on span "Коментувати" at bounding box center [334, 488] width 46 height 8
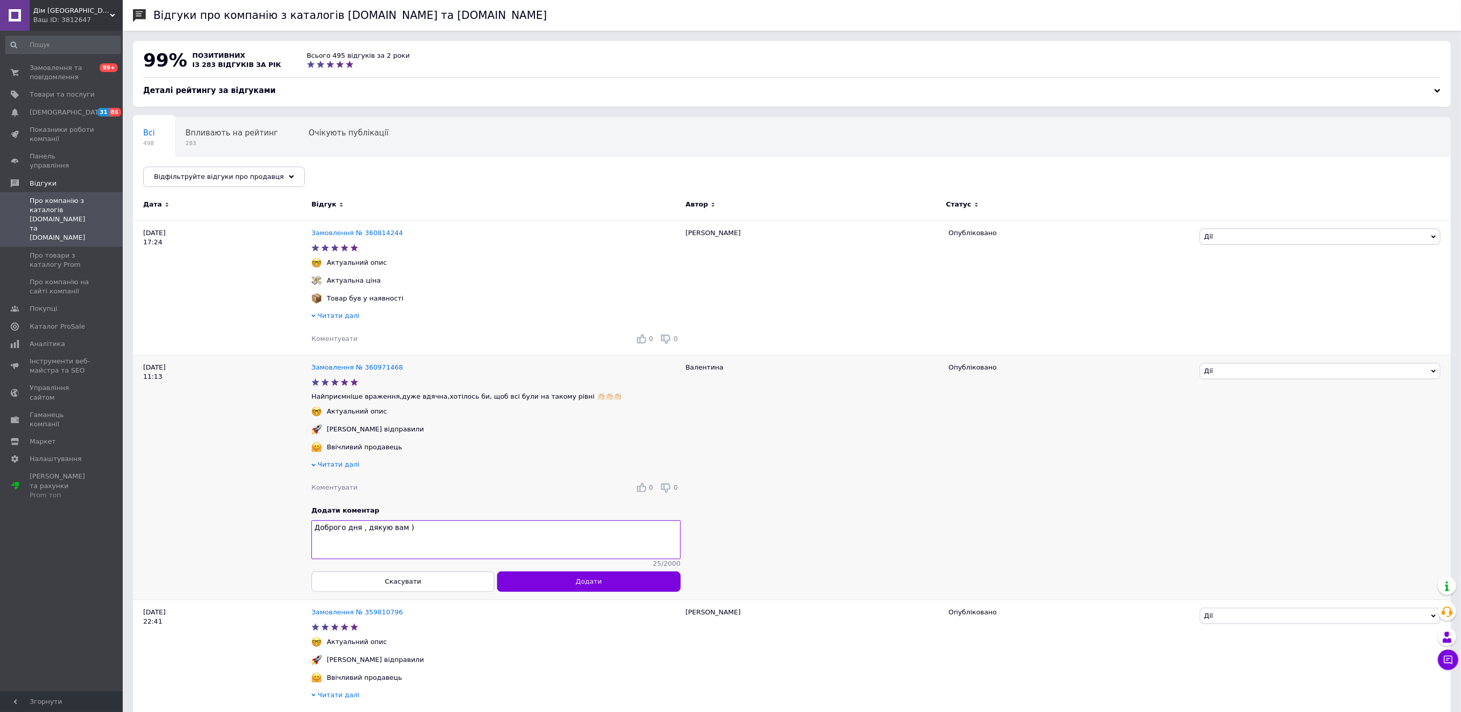
click at [396, 540] on textarea "Доброго дня , дякую вам )" at bounding box center [495, 540] width 369 height 39
type textarea "Доброго дня , дякую вам )"
click at [620, 592] on button "Додати" at bounding box center [588, 582] width 183 height 20
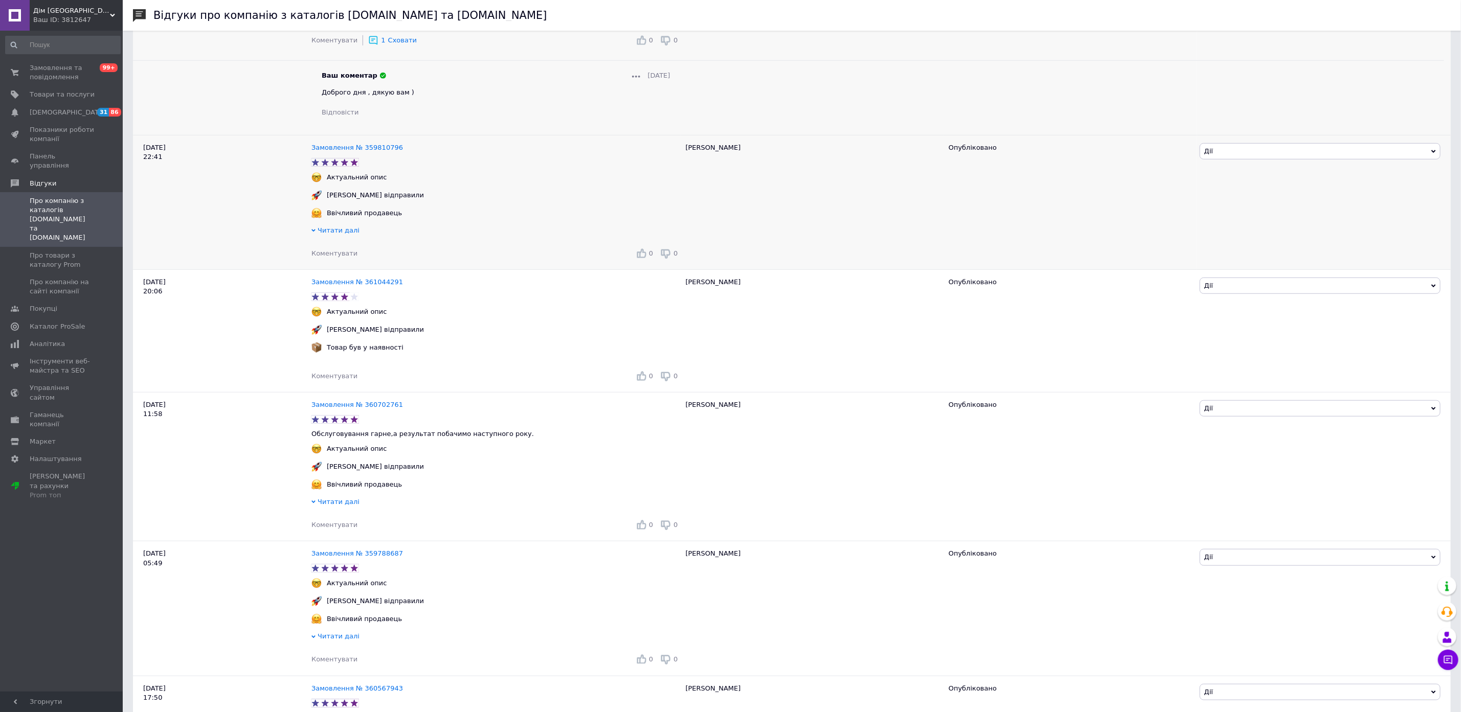
scroll to position [460, 0]
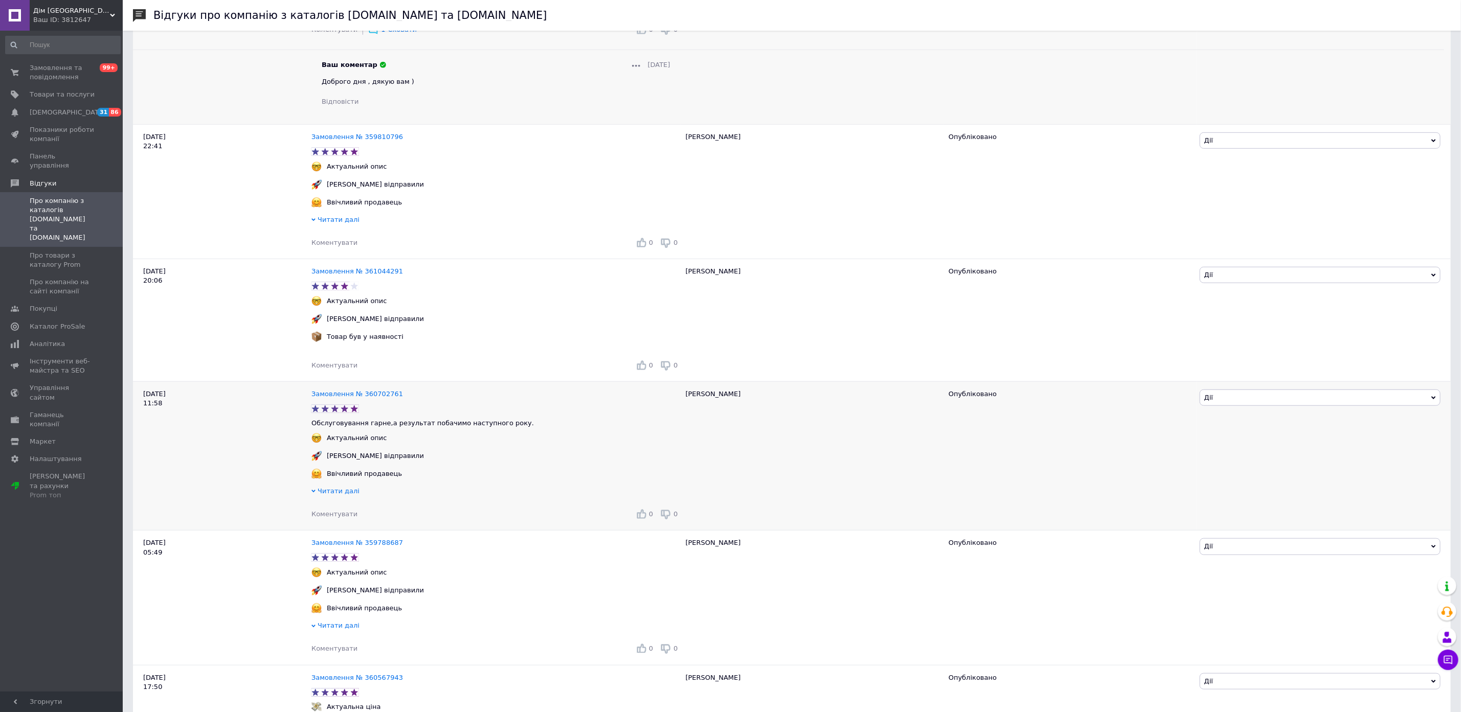
click at [337, 518] on span "Коментувати" at bounding box center [334, 514] width 46 height 8
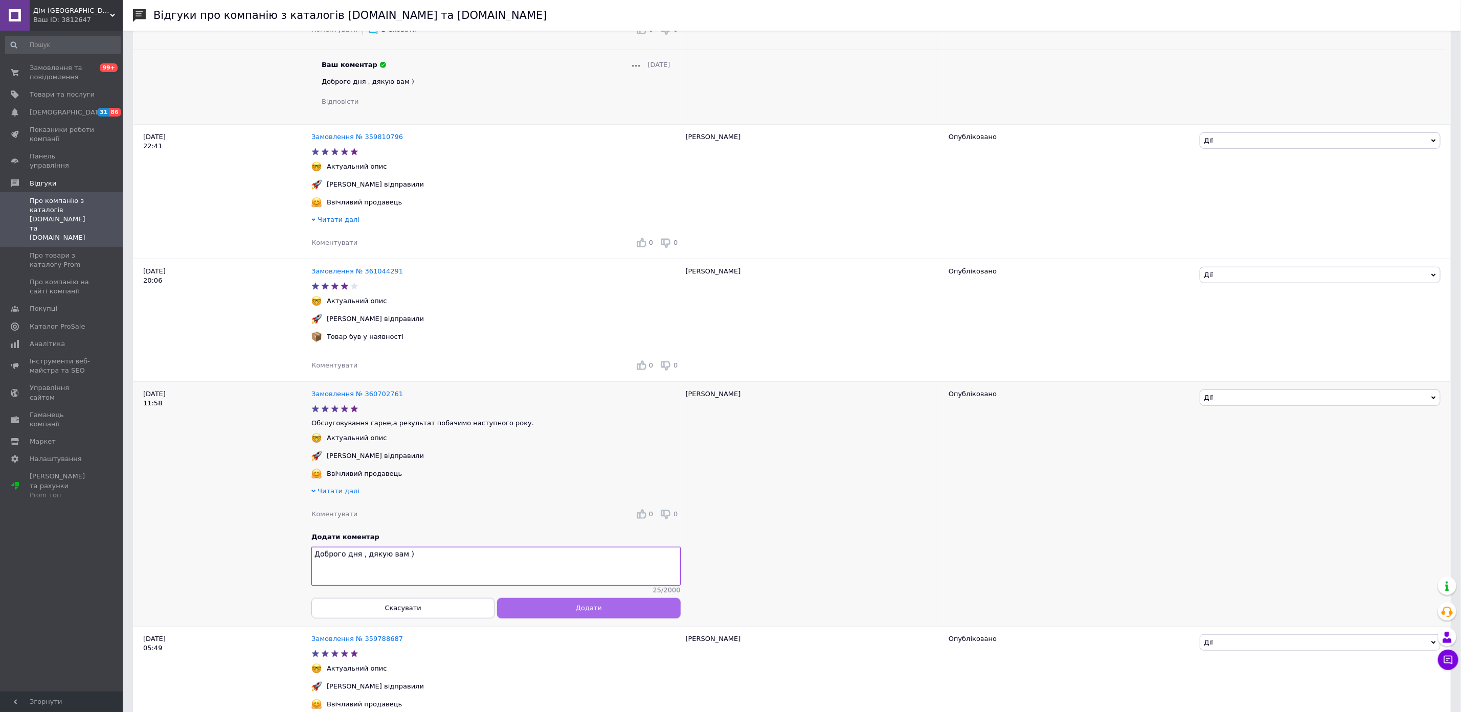
type textarea "Доброго дня , дякую вам )"
click at [603, 619] on button "Додати" at bounding box center [588, 608] width 183 height 20
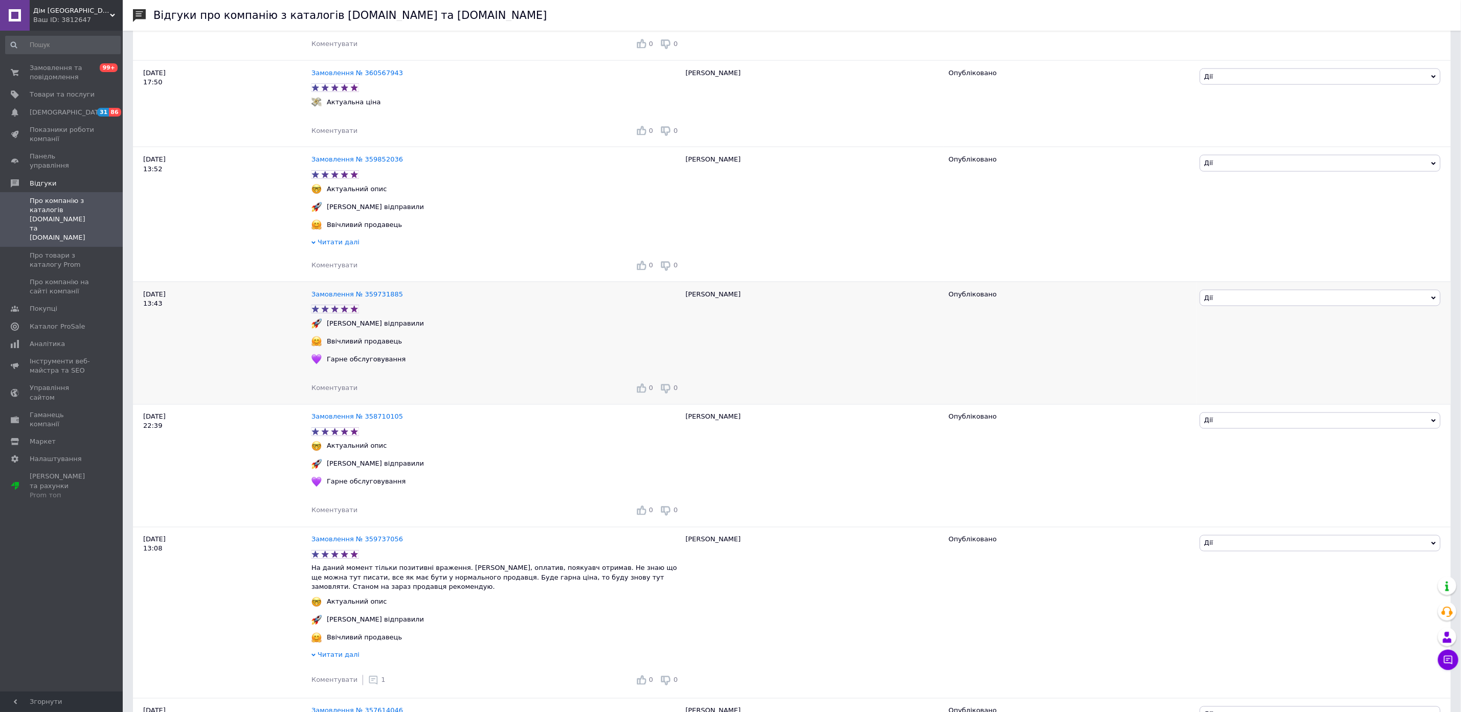
scroll to position [1151, 0]
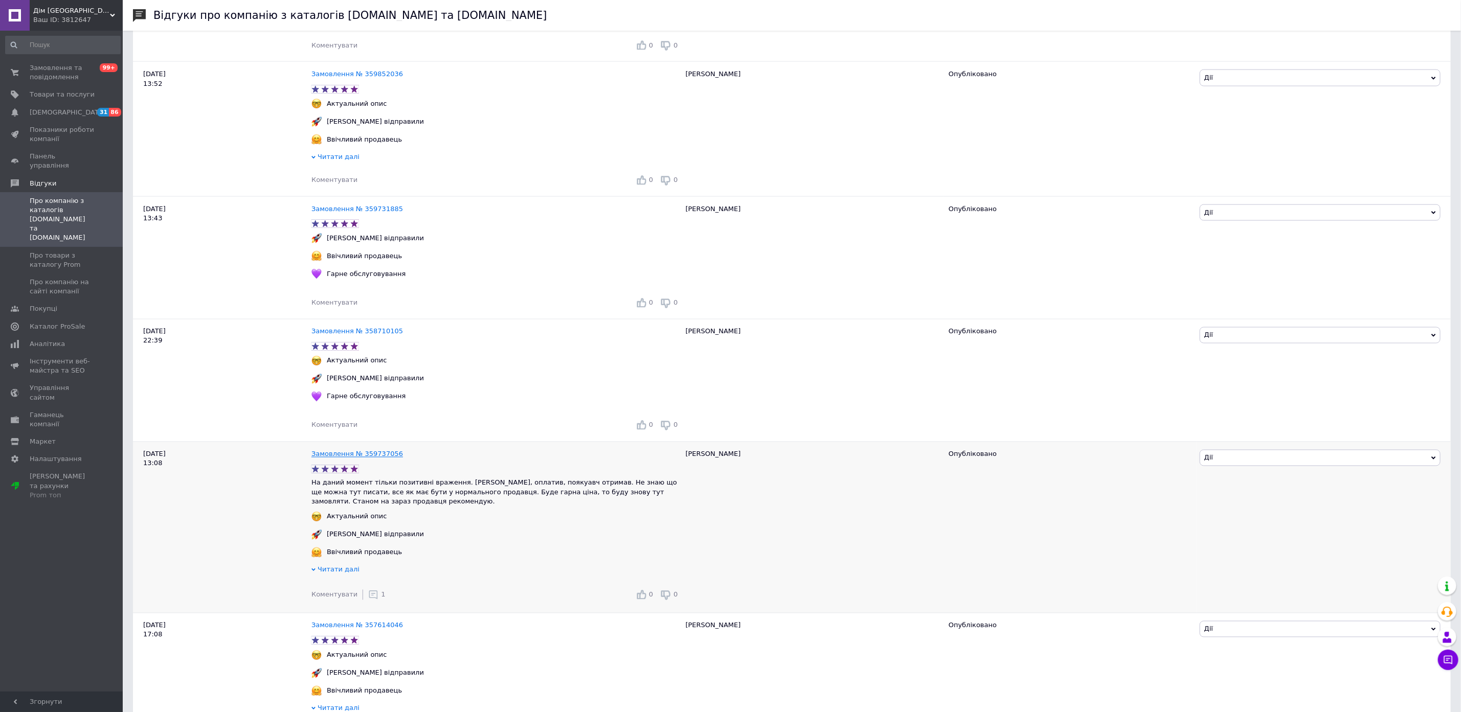
click at [331, 458] on link "Замовлення № 359737056" at bounding box center [357, 455] width 92 height 8
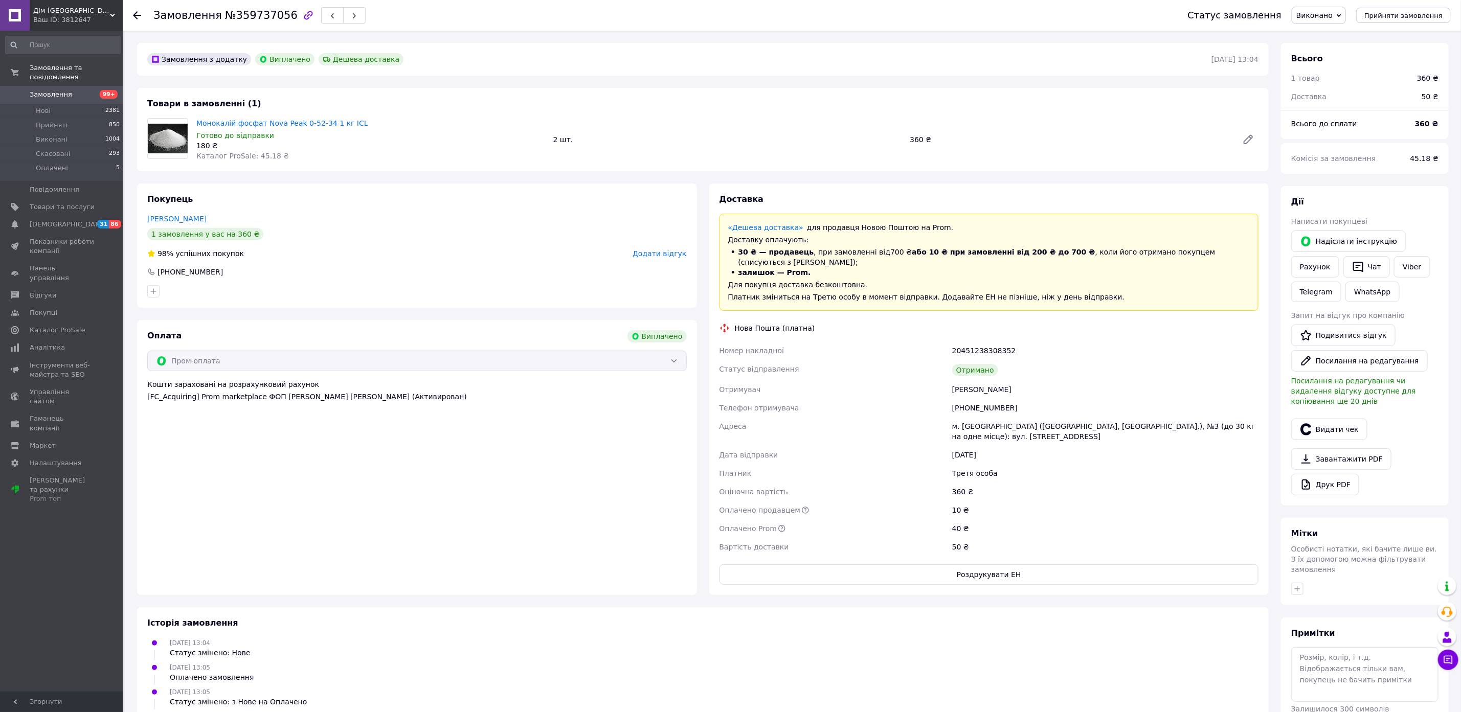
scroll to position [54, 0]
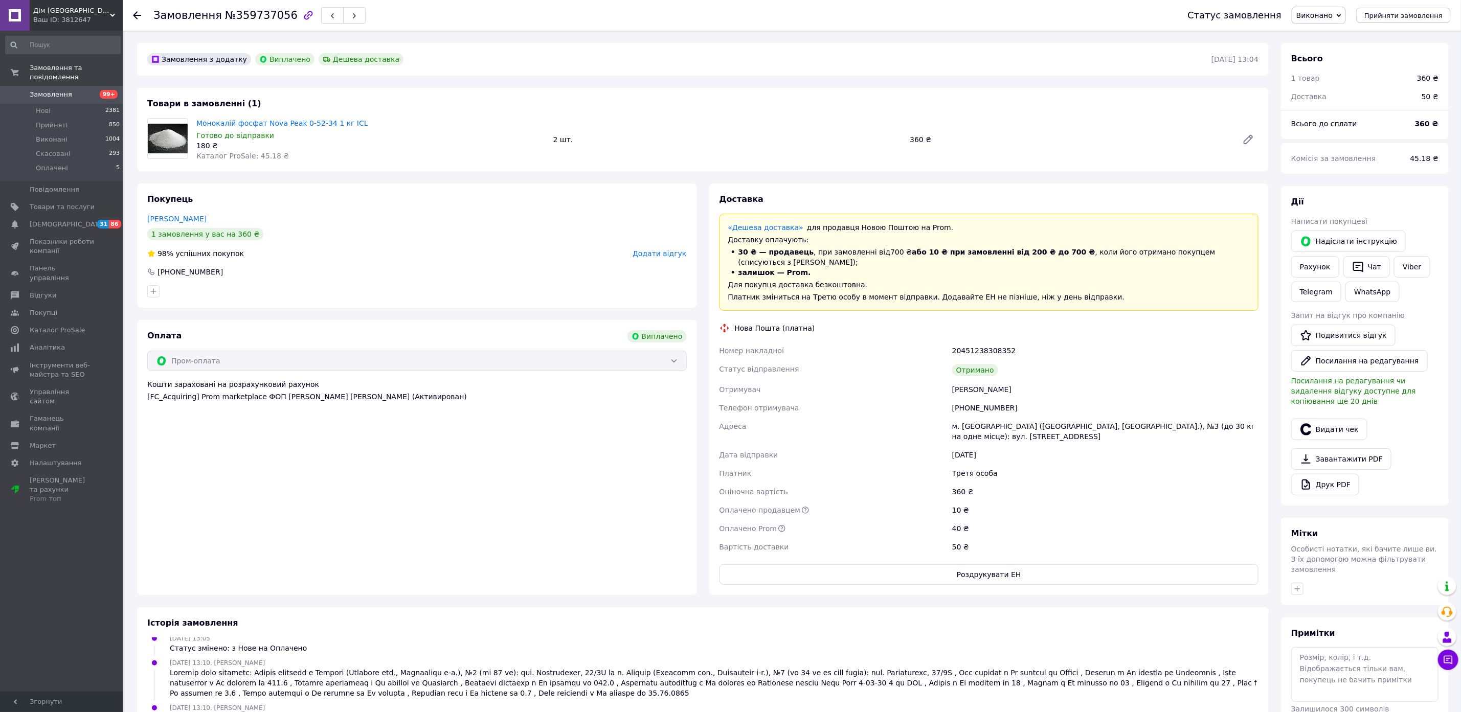
click at [61, 86] on link "Замовлення 99+" at bounding box center [63, 94] width 126 height 17
